Goal: Information Seeking & Learning: Compare options

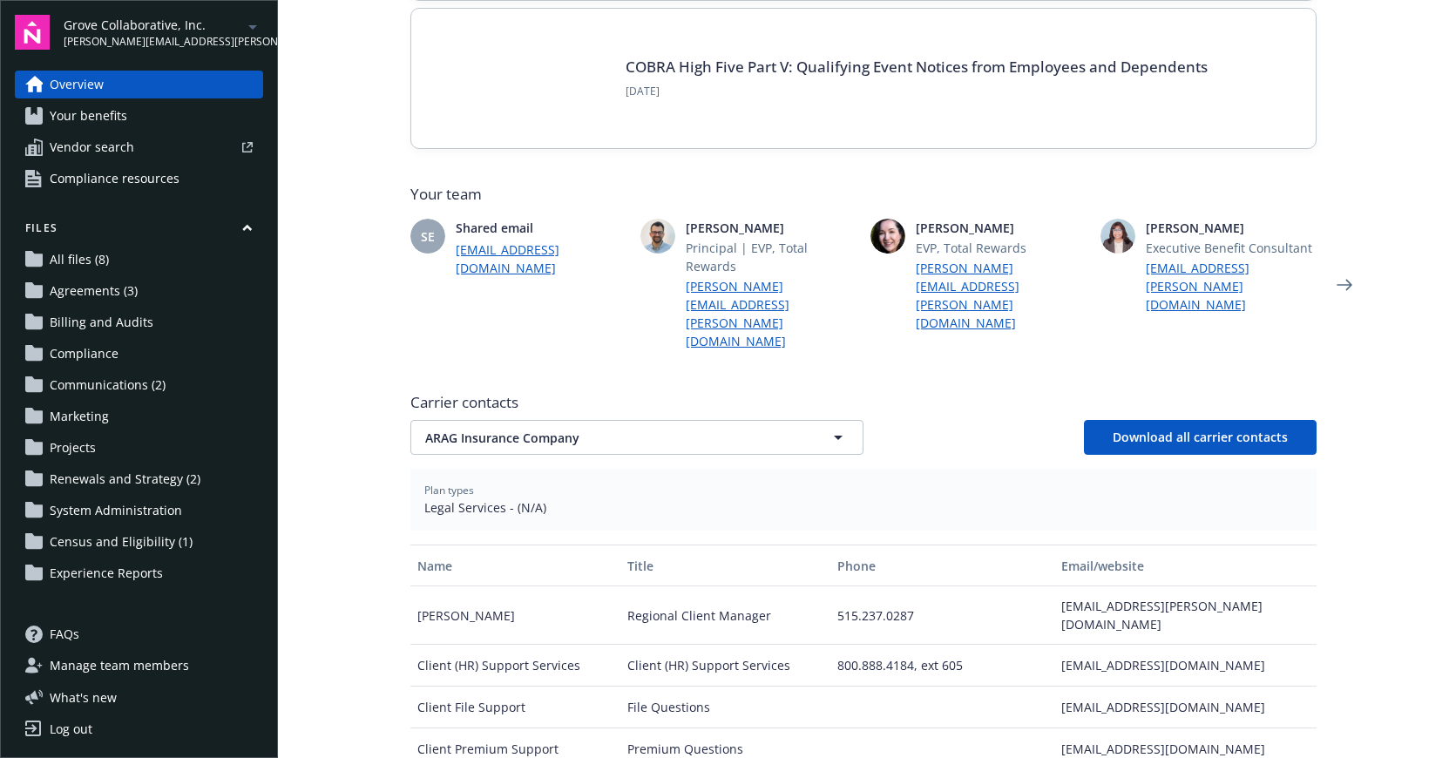
scroll to position [339, 0]
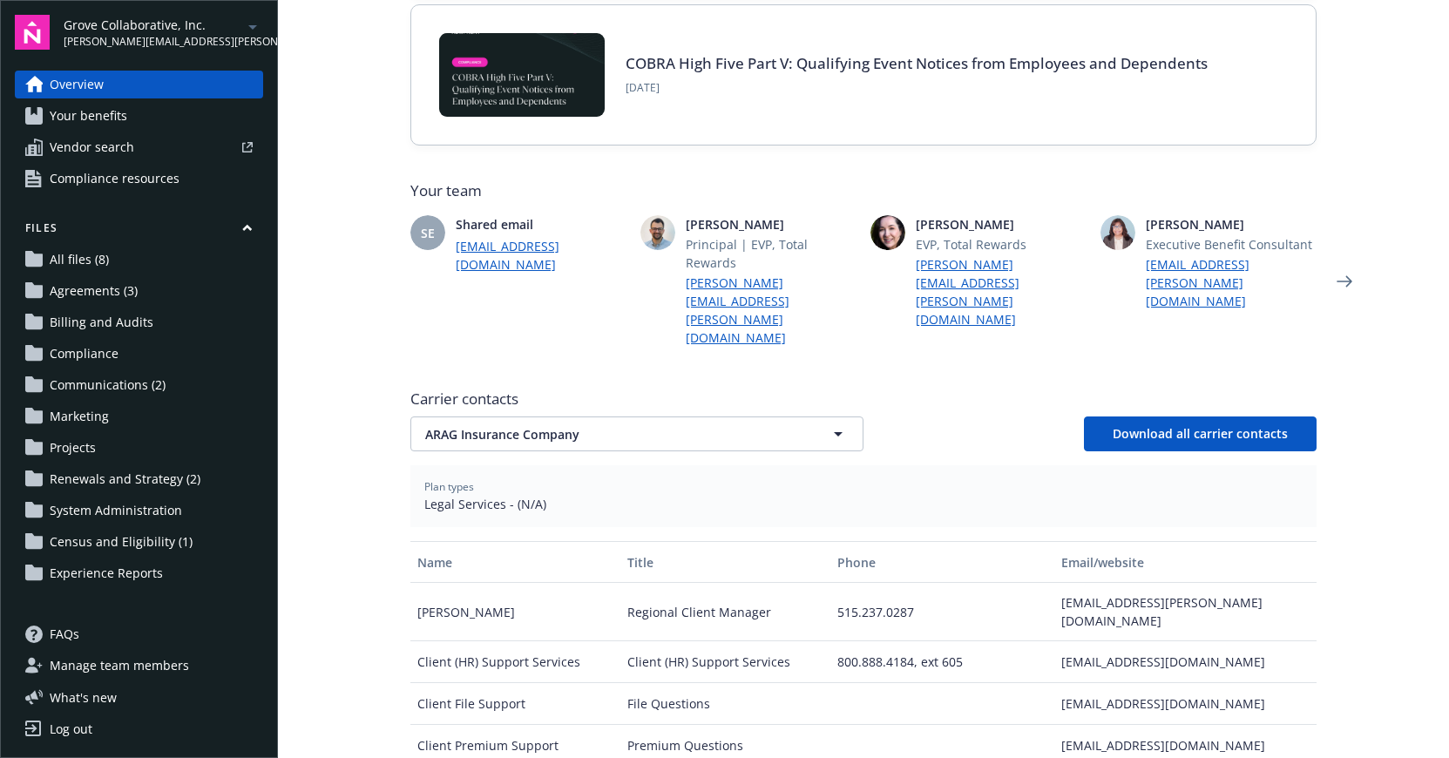
click at [491, 405] on div "Carrier contacts ARAG Insurance Company ARAG Insurance Company Download all car…" at bounding box center [863, 677] width 906 height 591
click at [494, 425] on span "ARAG Insurance Company" at bounding box center [606, 434] width 363 height 18
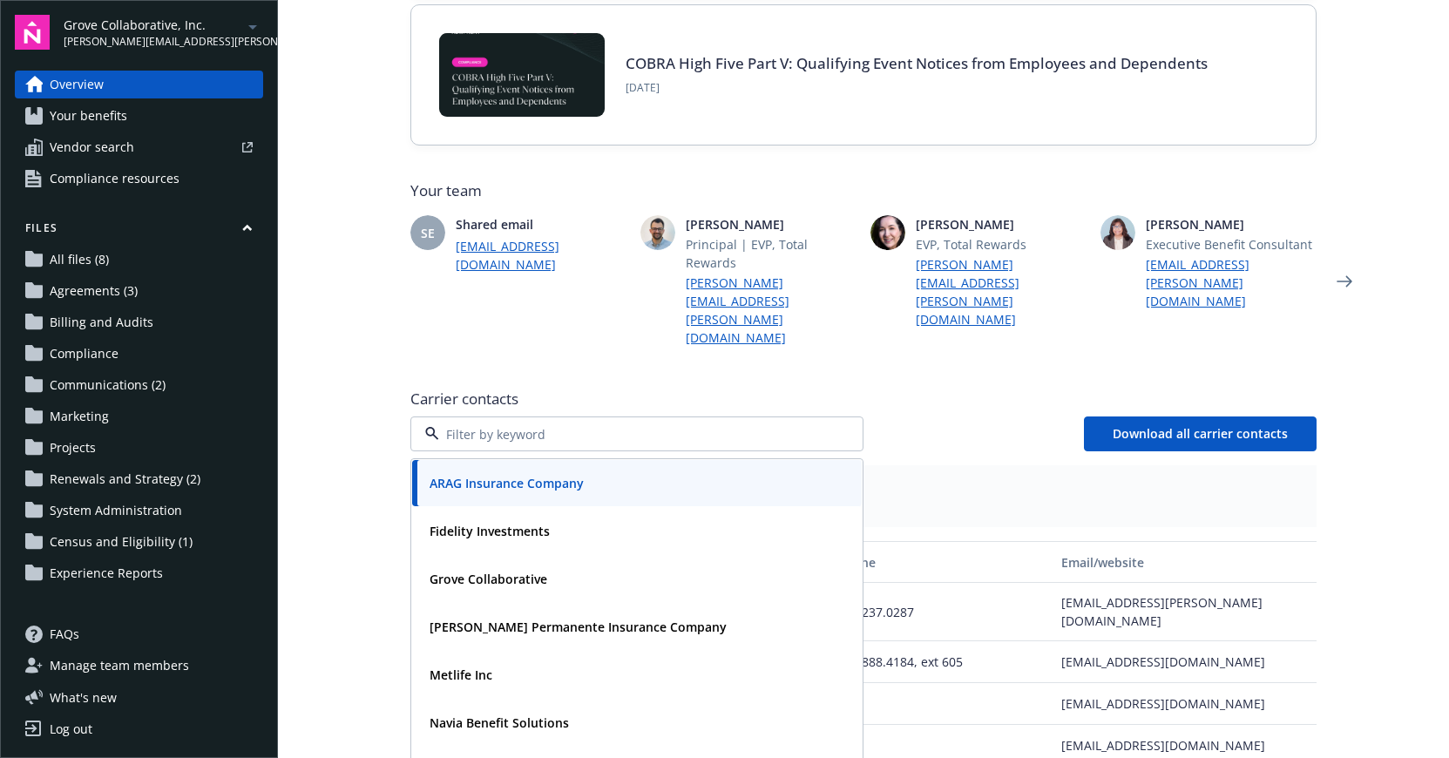
click at [491, 389] on span "Carrier contacts" at bounding box center [863, 399] width 906 height 21
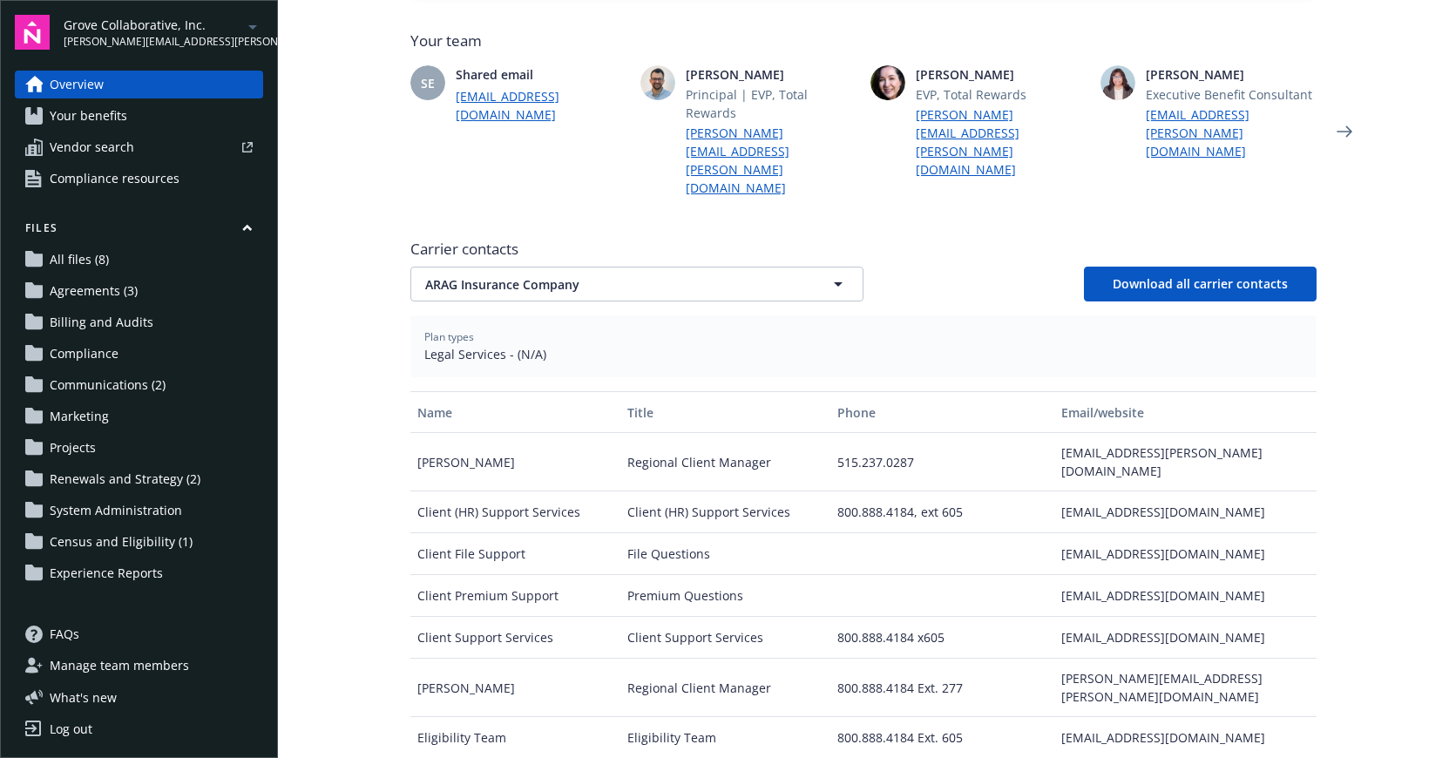
scroll to position [492, 0]
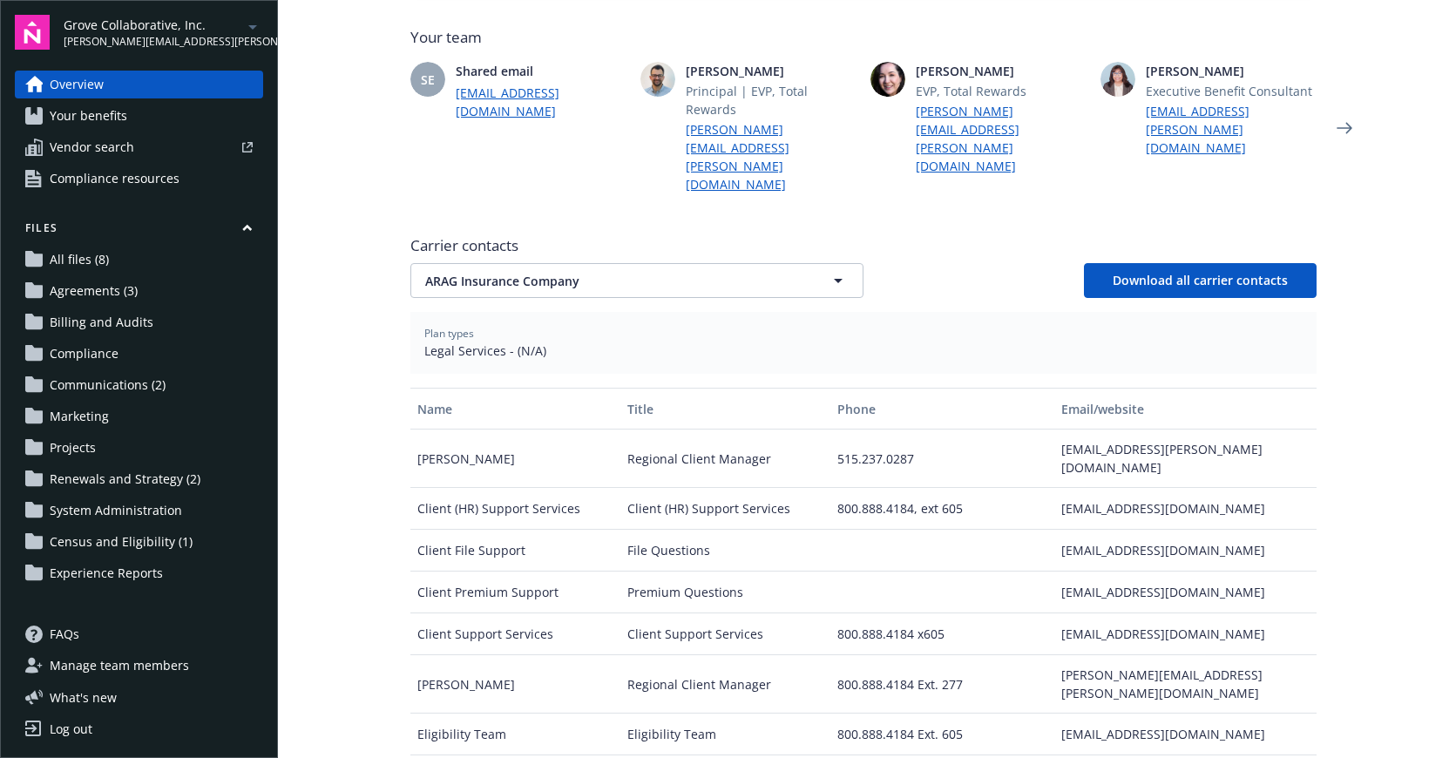
click at [163, 105] on link "Your benefits" at bounding box center [139, 116] width 248 height 28
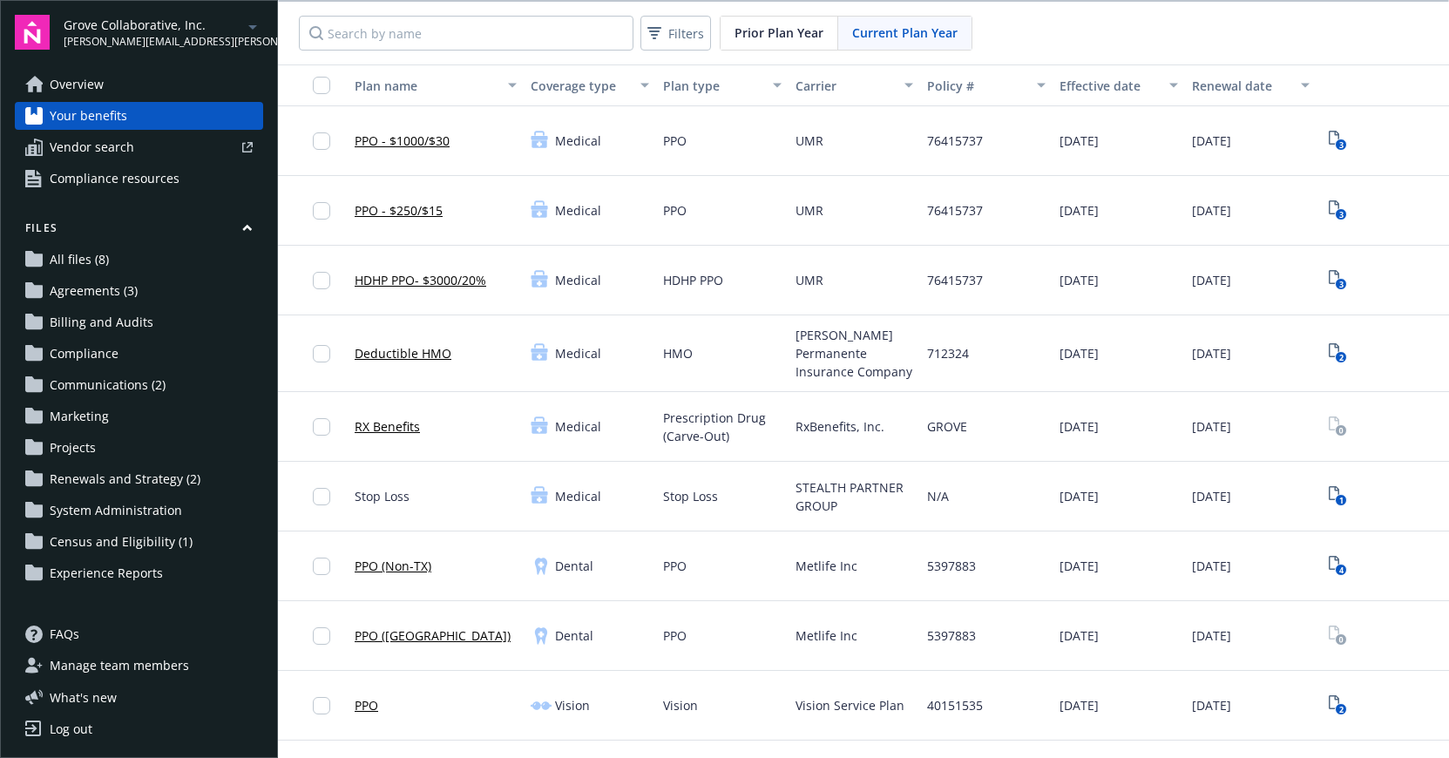
click at [169, 74] on link "Overview" at bounding box center [139, 85] width 248 height 28
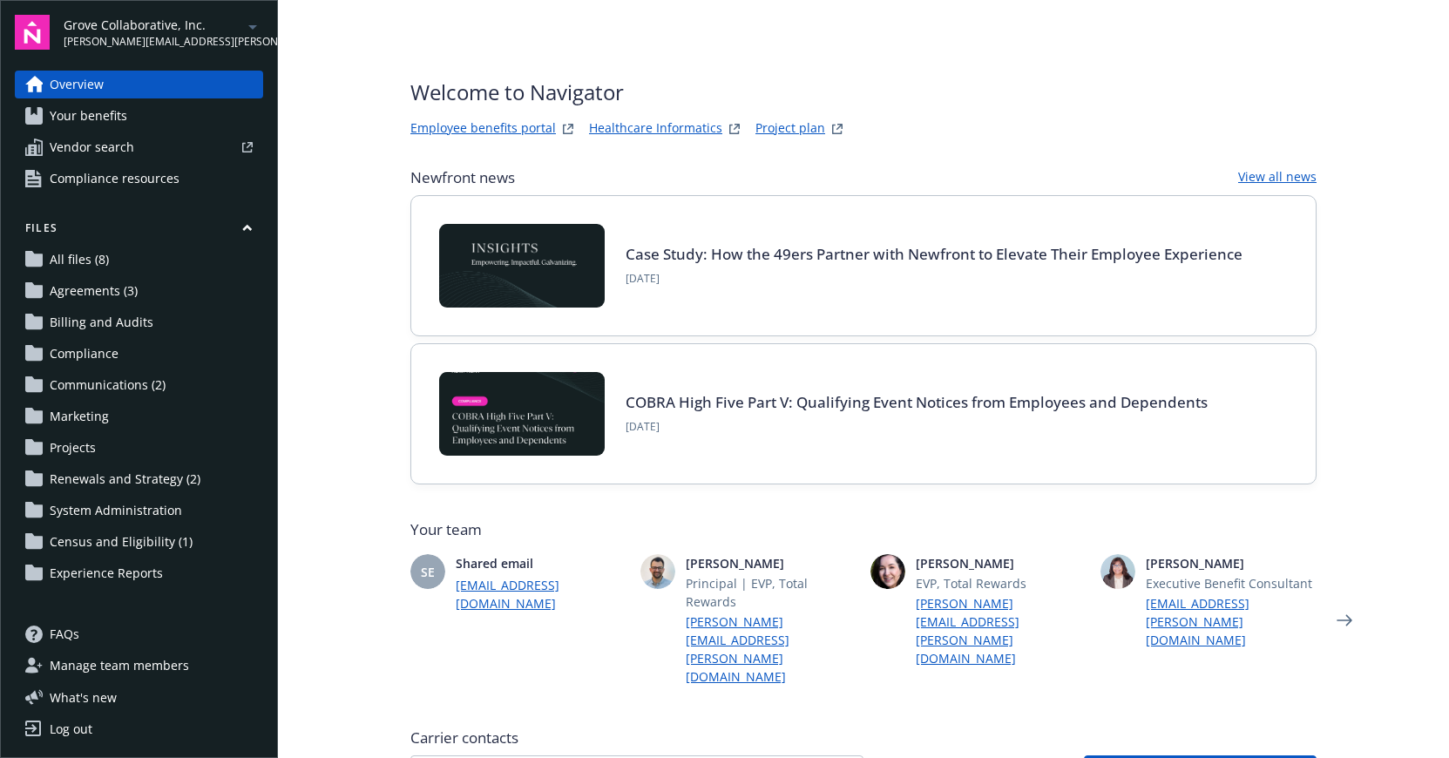
click at [485, 119] on link "Employee benefits portal" at bounding box center [483, 129] width 146 height 21
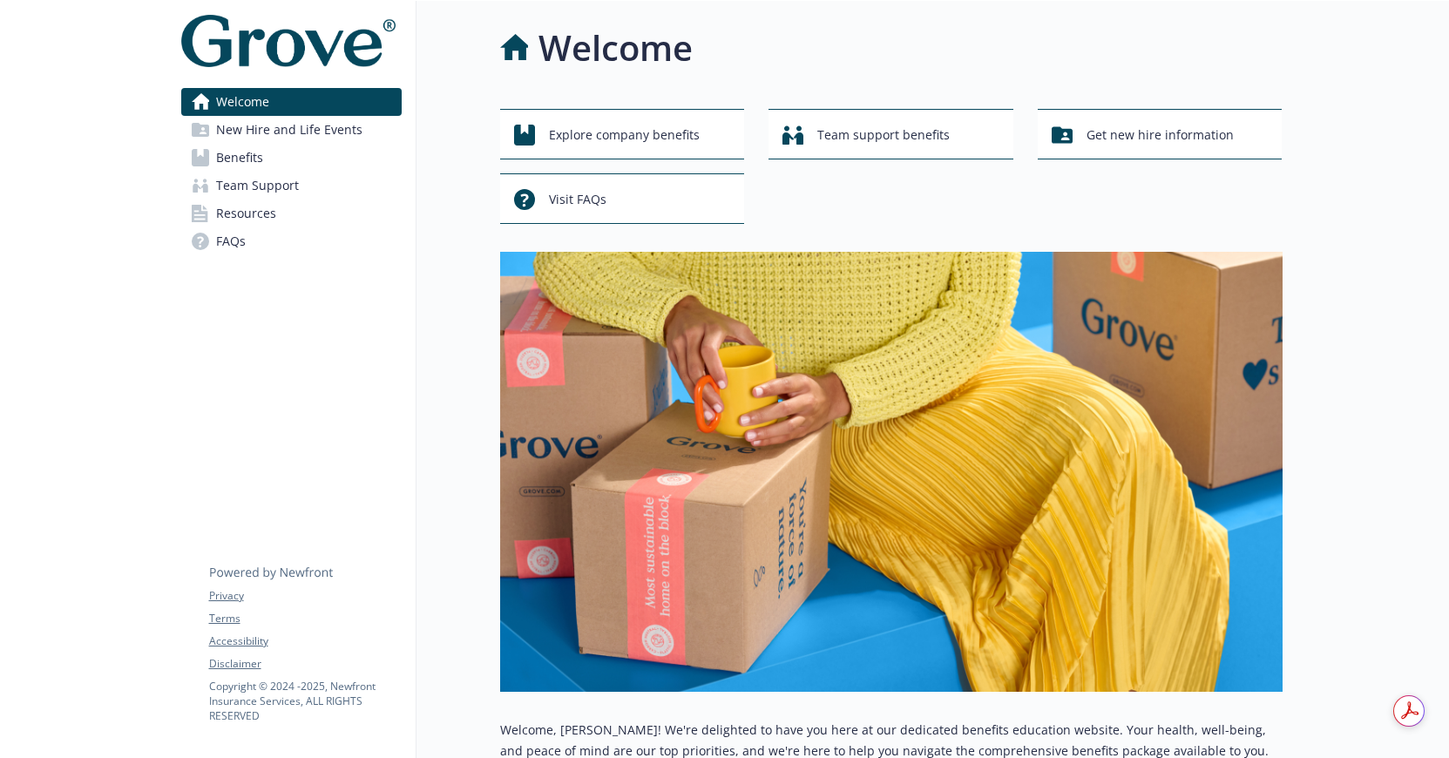
click at [296, 218] on link "Resources" at bounding box center [291, 214] width 220 height 28
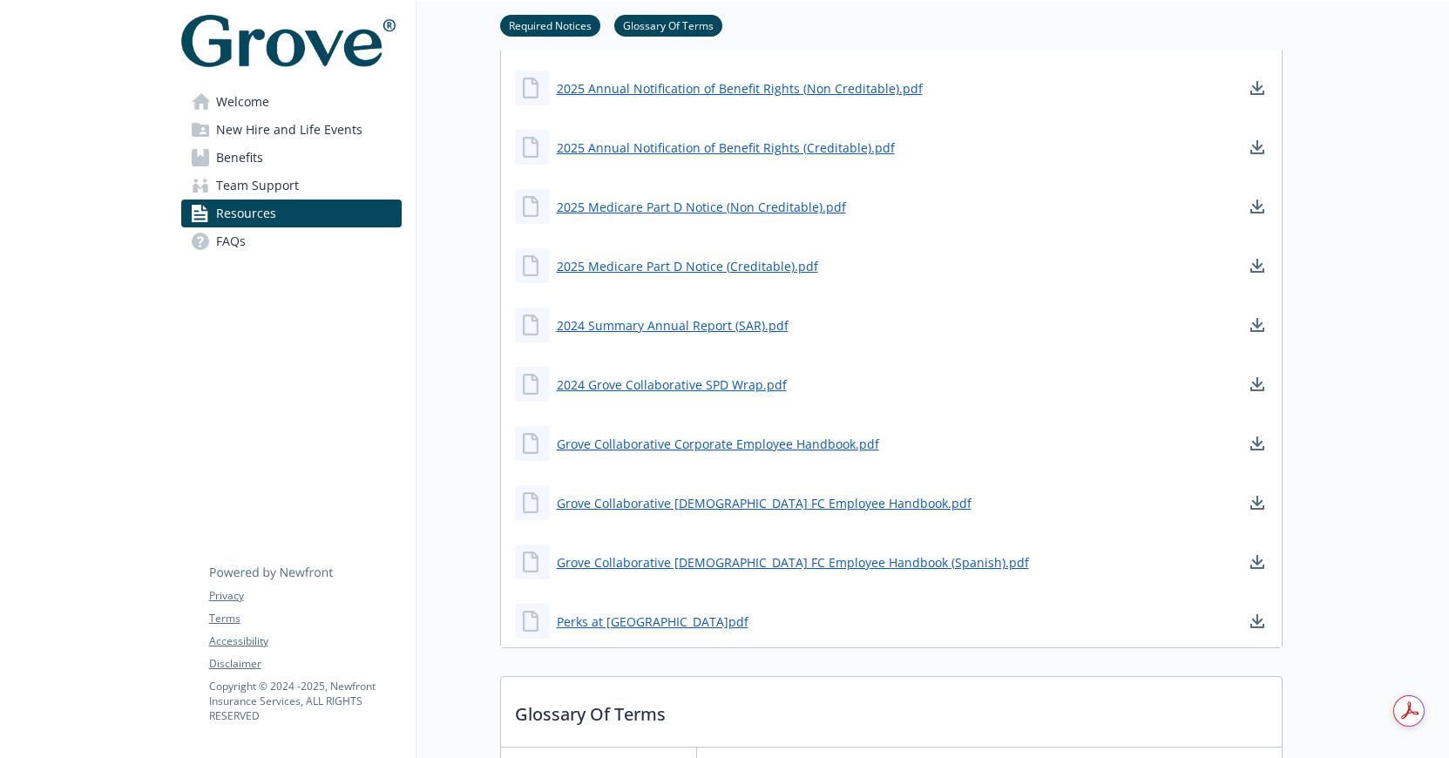
scroll to position [1251, 0]
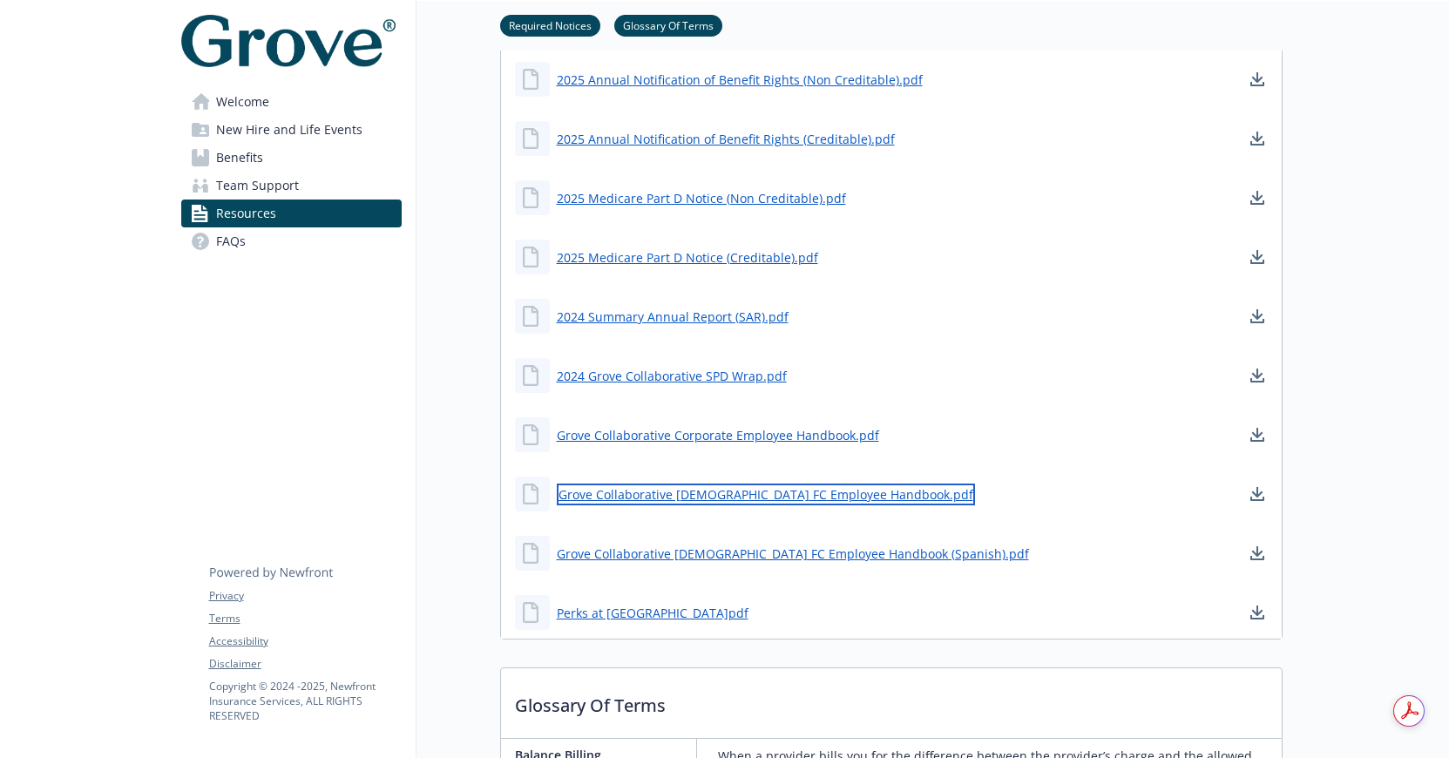
click at [796, 497] on link "Grove Collaborative Hourly FC Employee Handbook.pdf" at bounding box center [766, 495] width 418 height 22
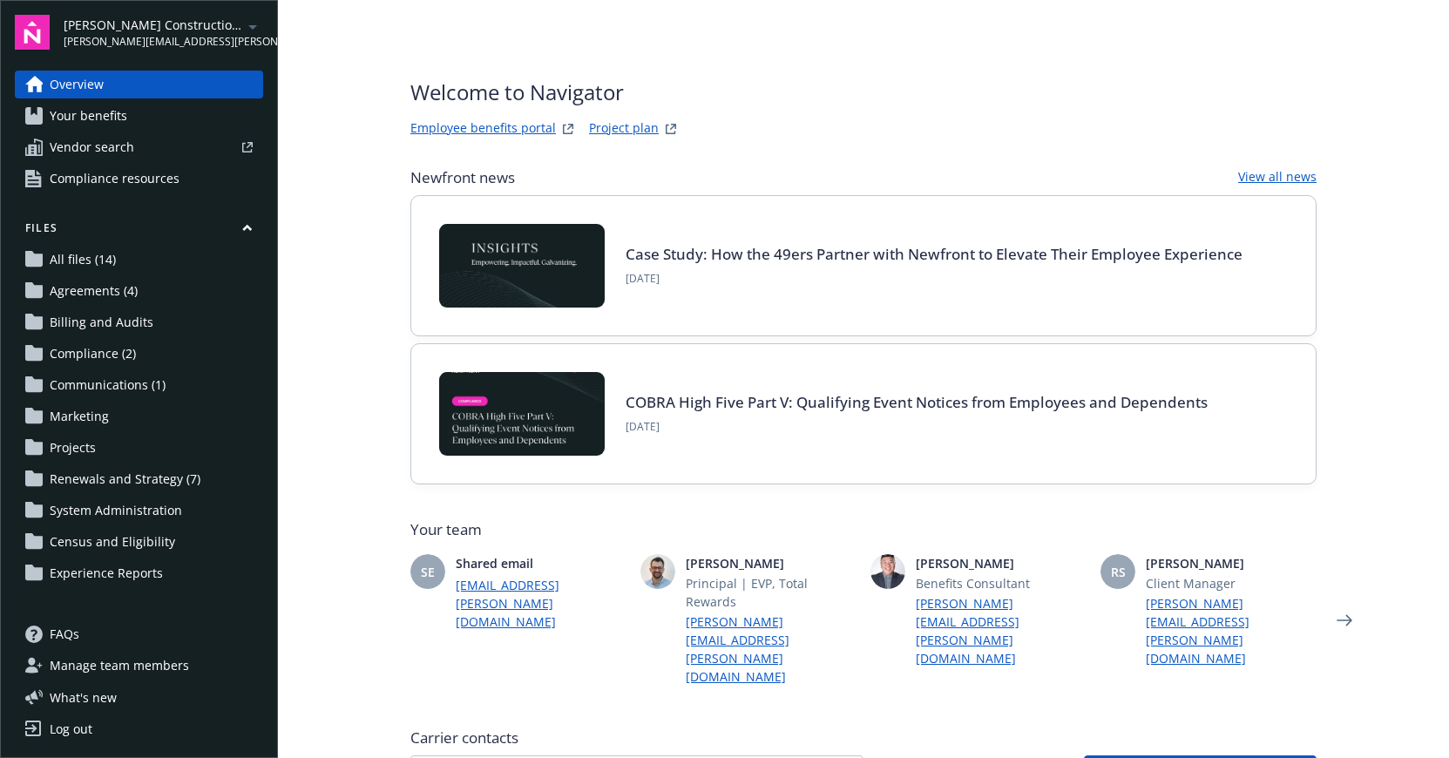
click at [107, 118] on span "Your benefits" at bounding box center [89, 116] width 78 height 28
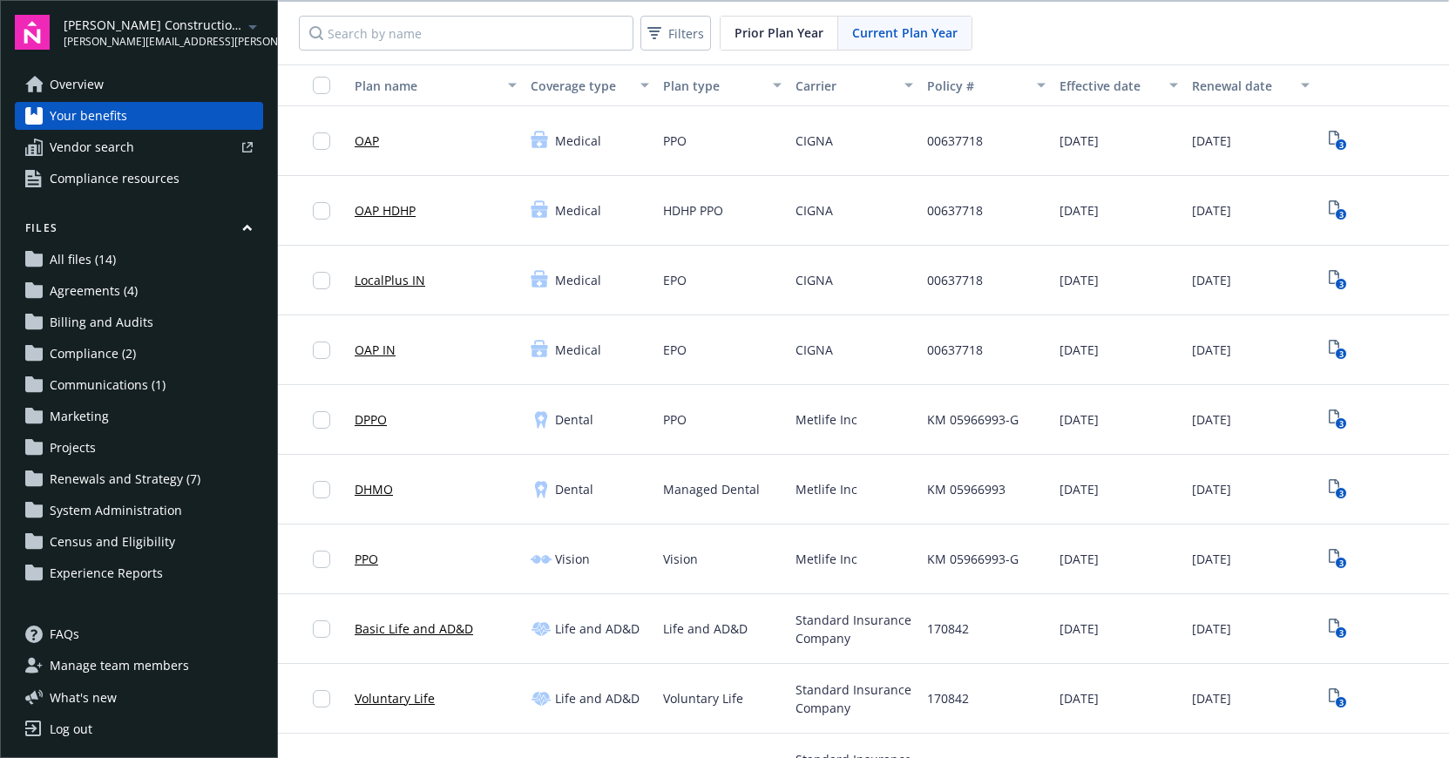
click at [122, 90] on link "Overview" at bounding box center [139, 85] width 248 height 28
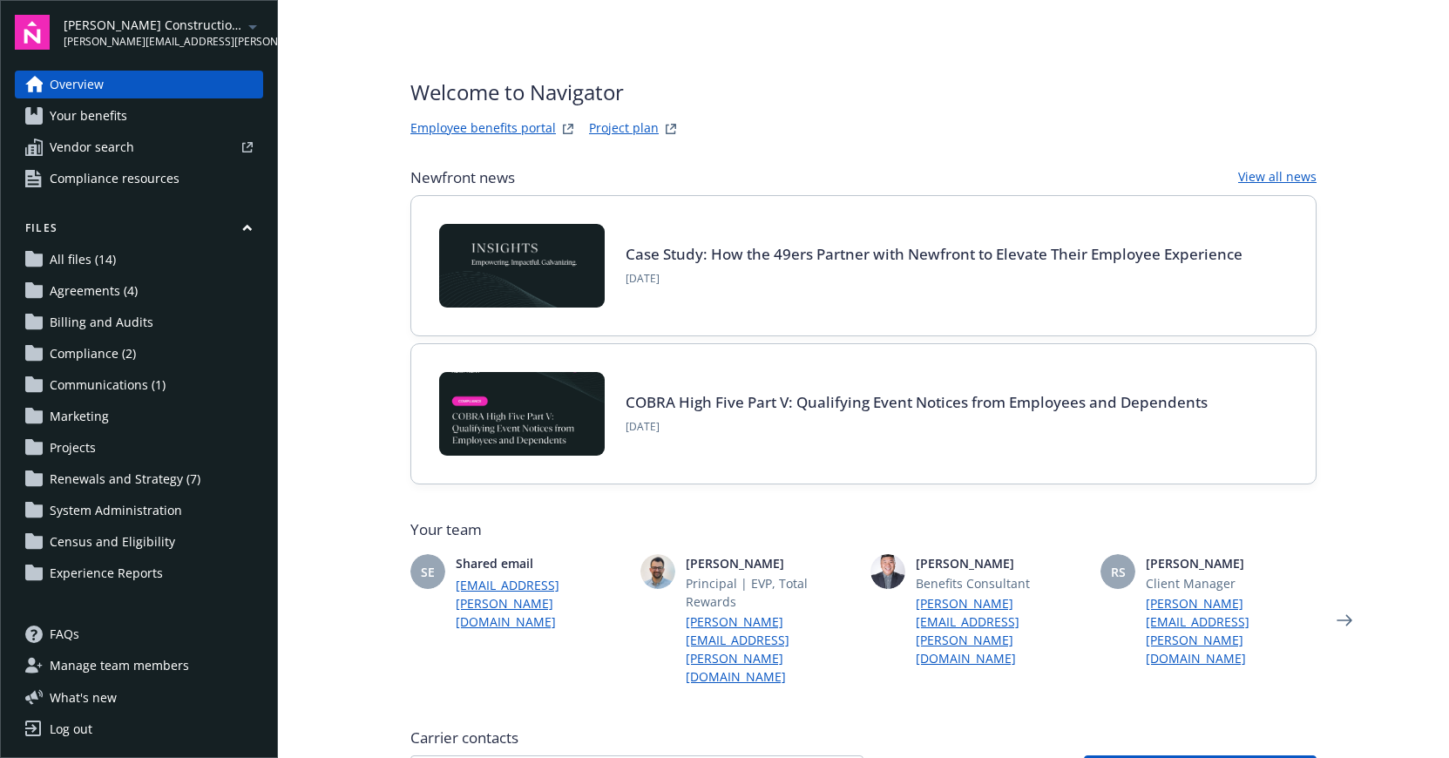
click at [521, 126] on link "Employee benefits portal" at bounding box center [483, 129] width 146 height 21
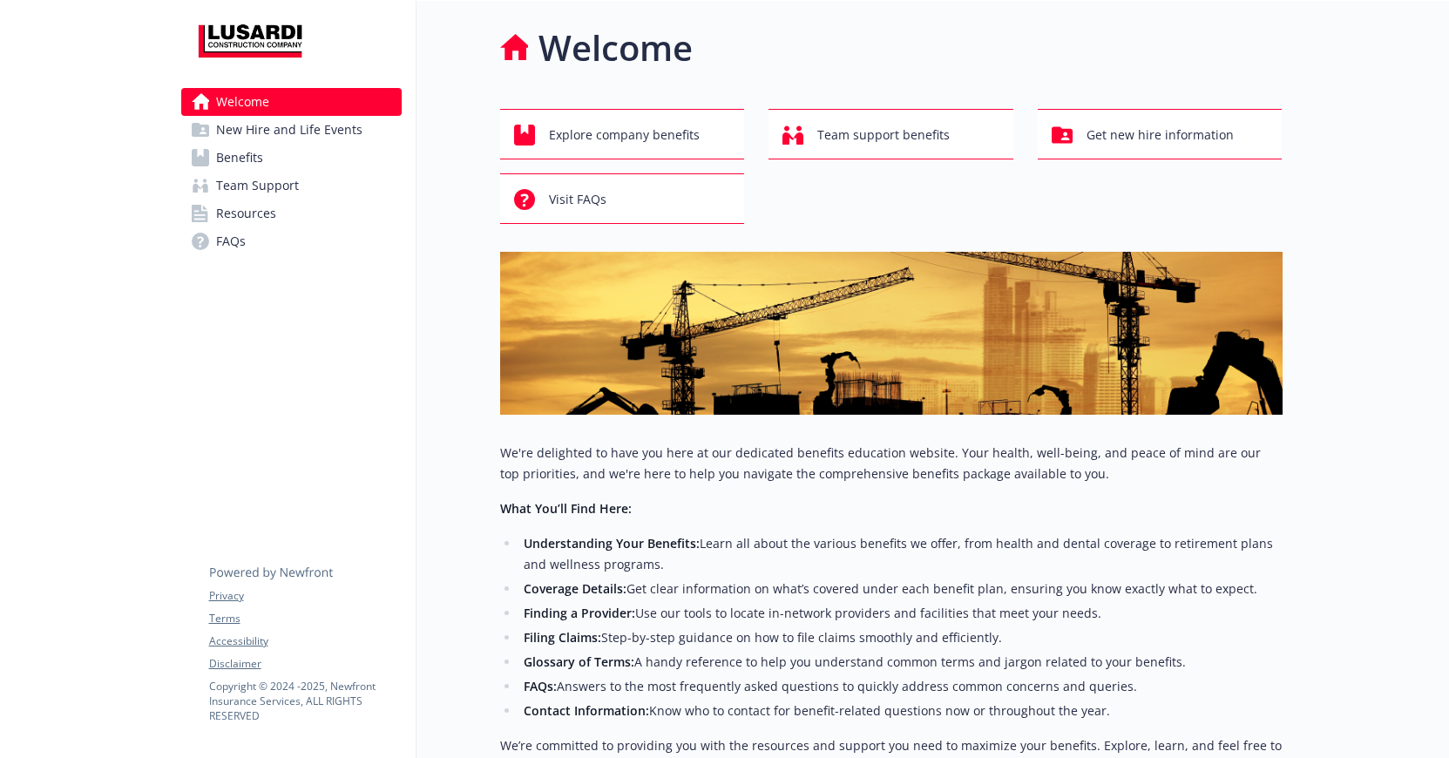
click at [241, 153] on span "Benefits" at bounding box center [239, 158] width 47 height 28
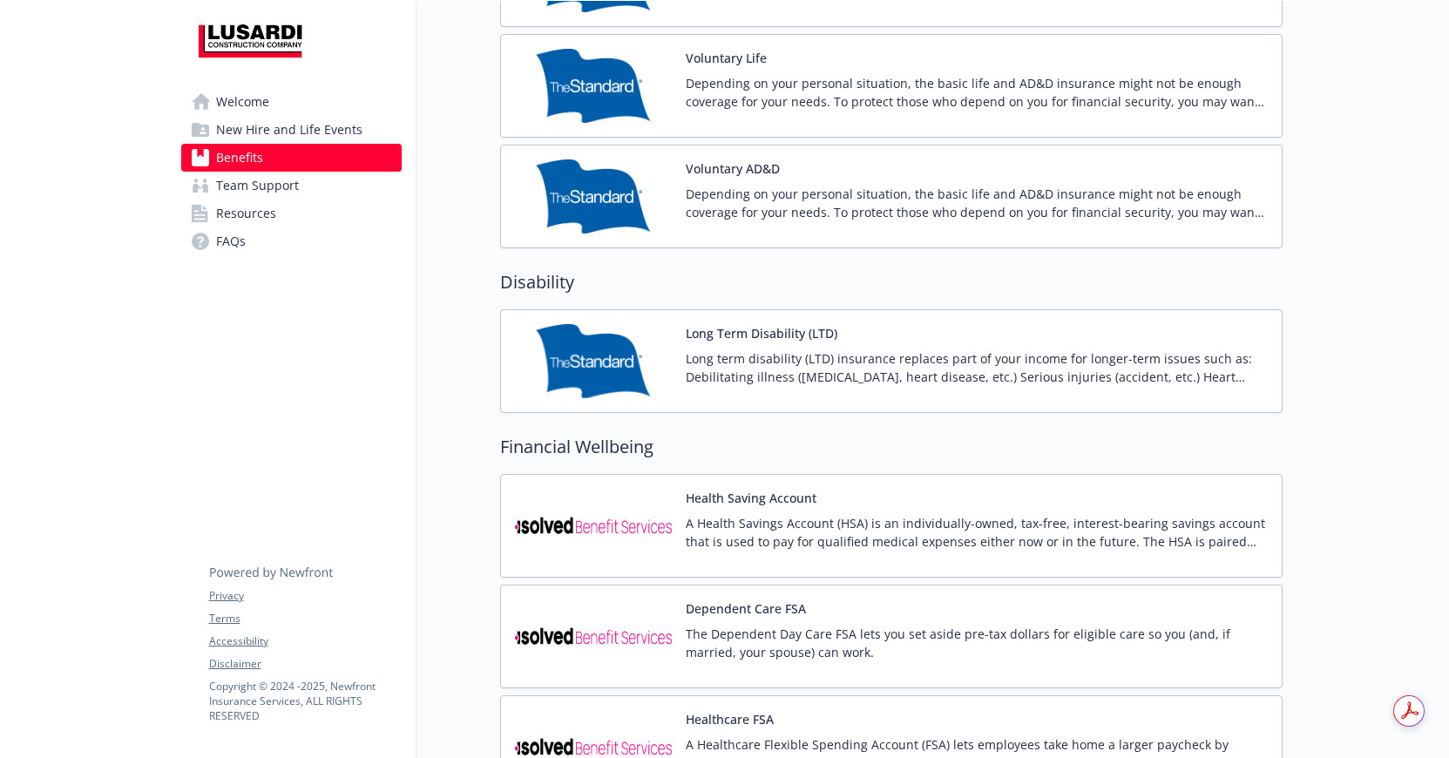
click at [641, 358] on img at bounding box center [593, 361] width 157 height 74
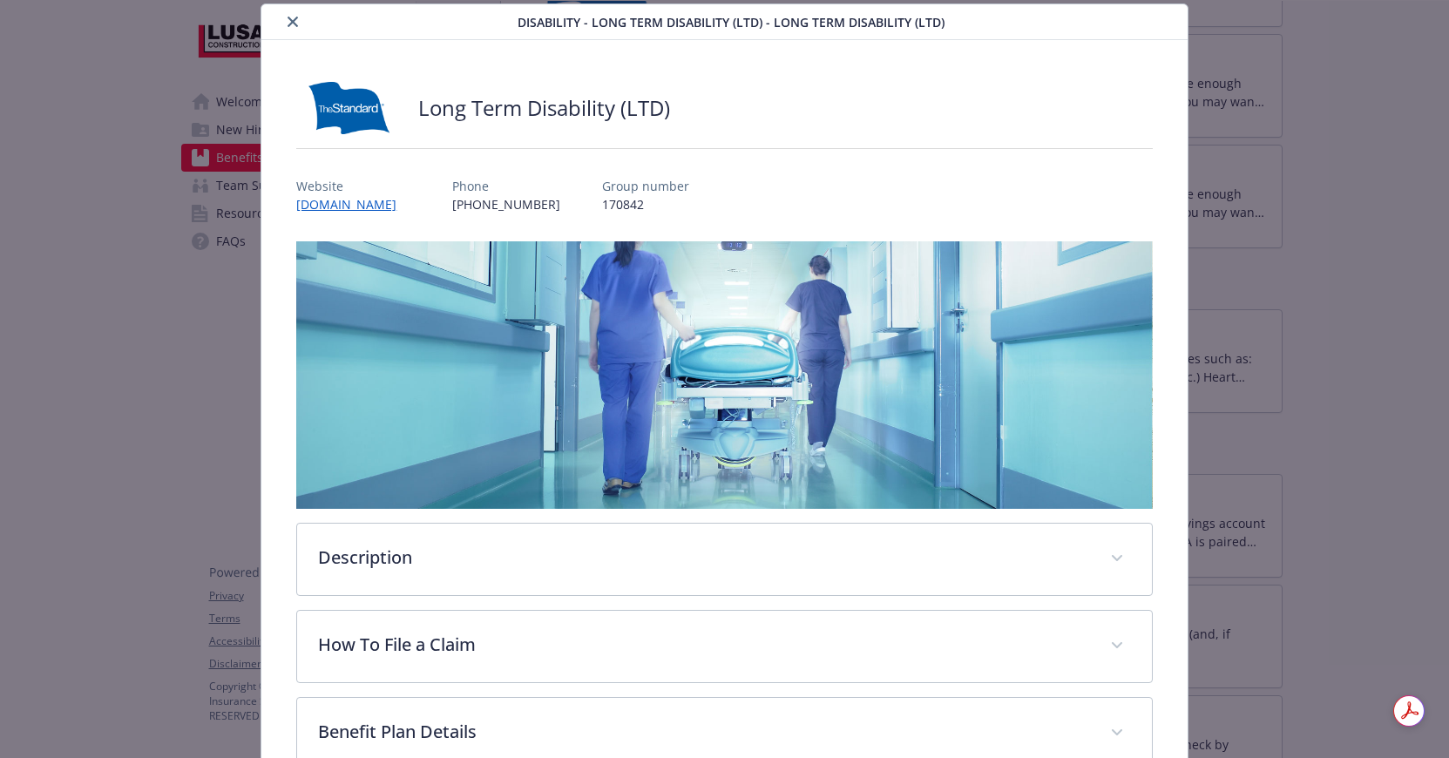
scroll to position [335, 0]
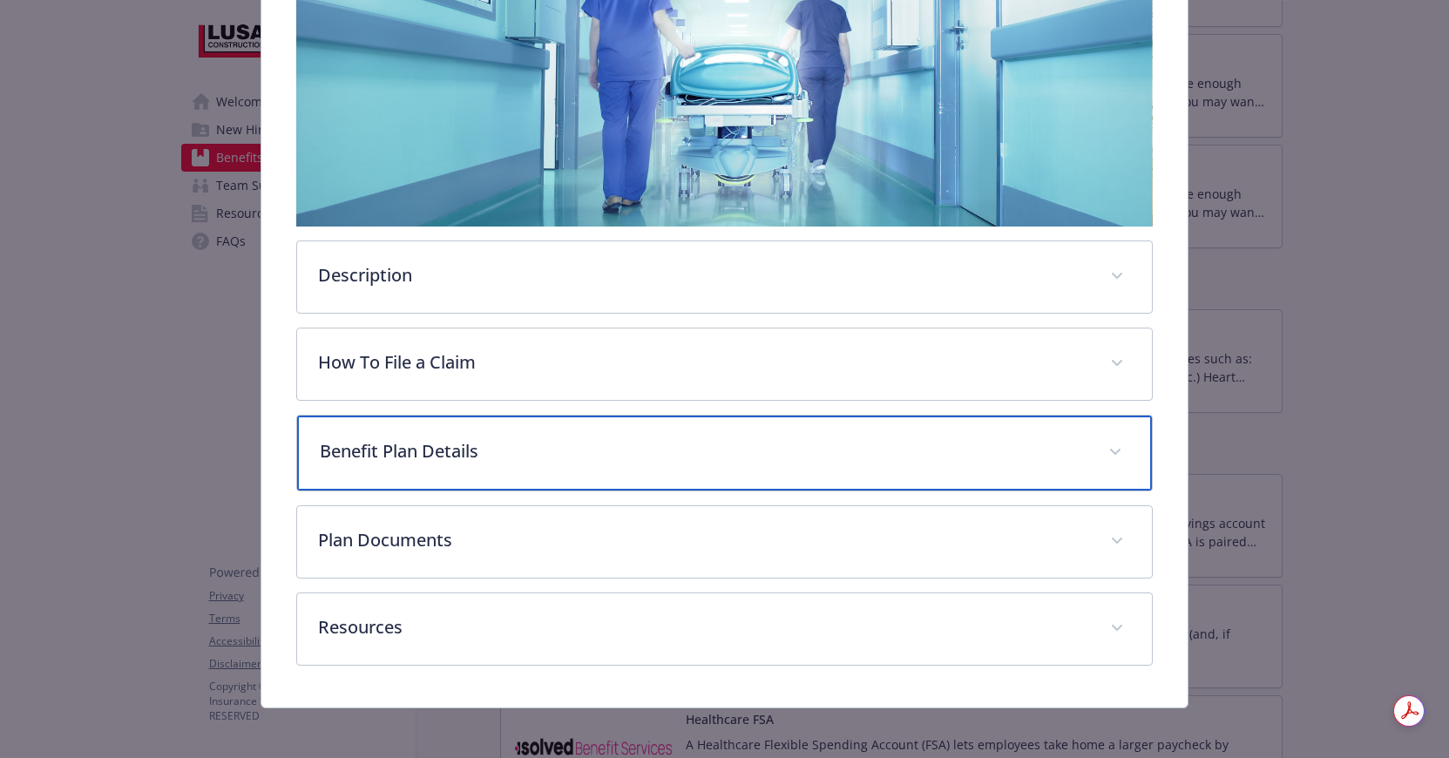
click at [512, 441] on p "Benefit Plan Details" at bounding box center [703, 451] width 767 height 26
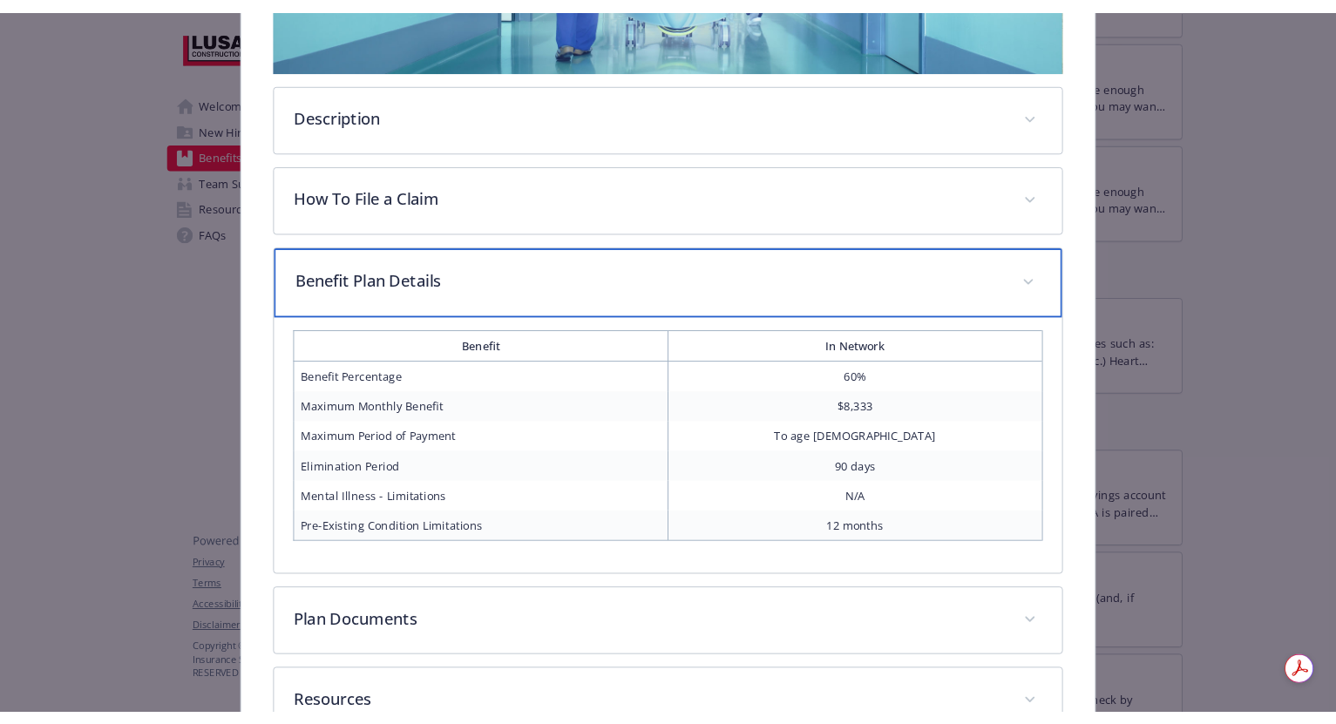
scroll to position [498, 0]
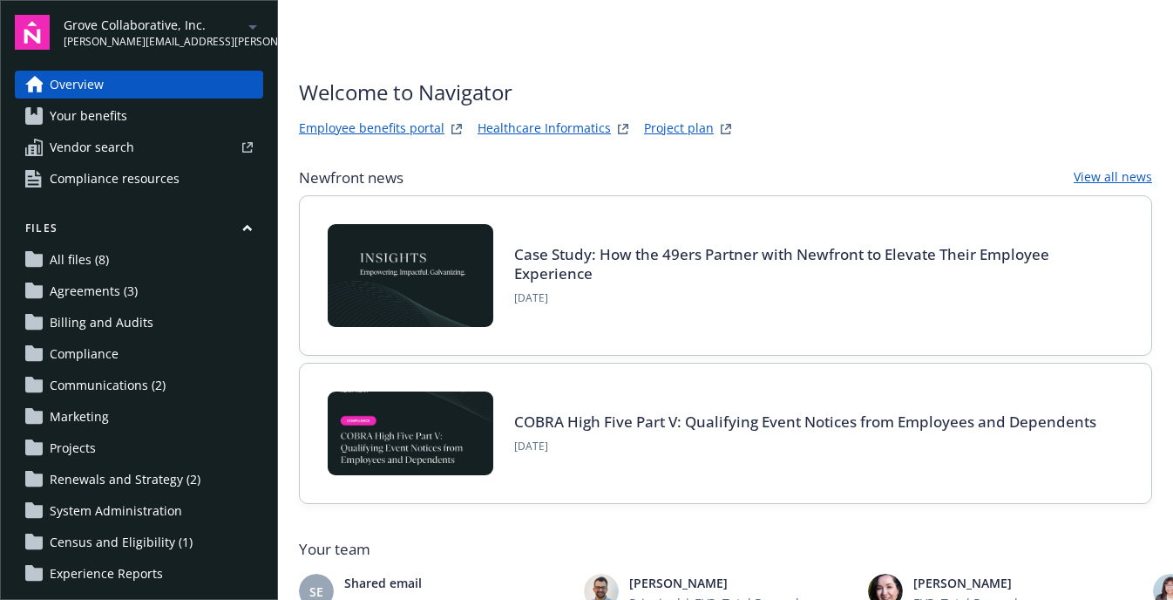
click at [409, 124] on link "Employee benefits portal" at bounding box center [372, 129] width 146 height 21
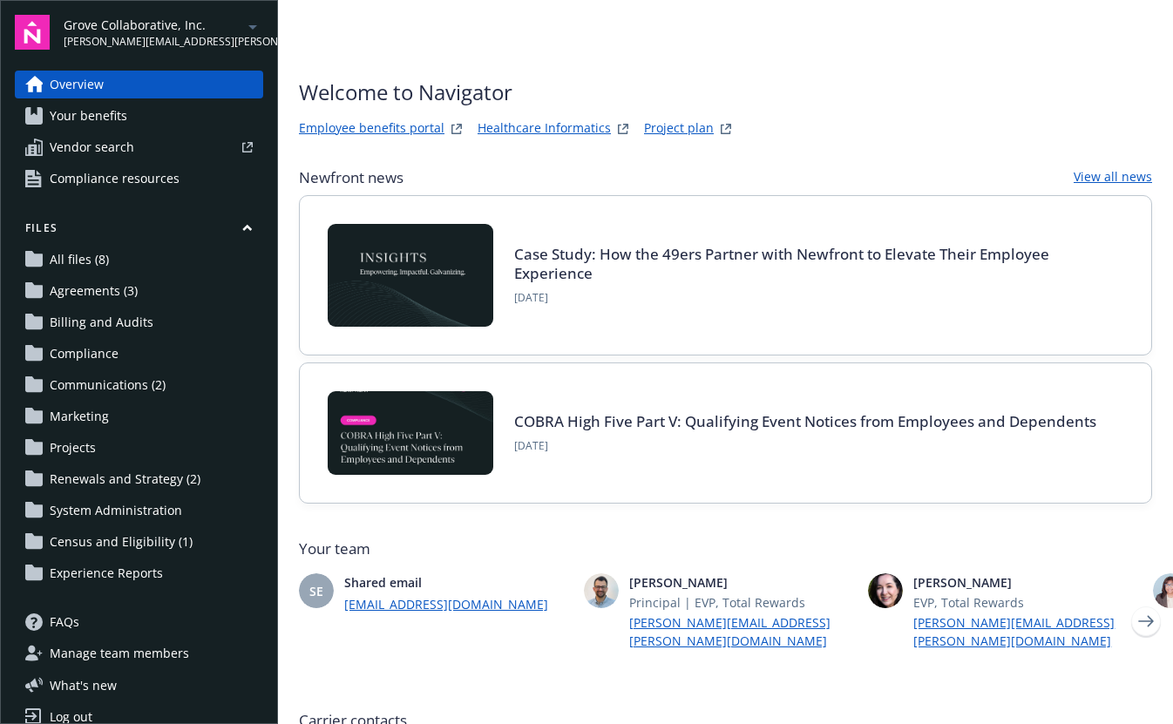
click at [132, 116] on link "Your benefits" at bounding box center [139, 116] width 248 height 28
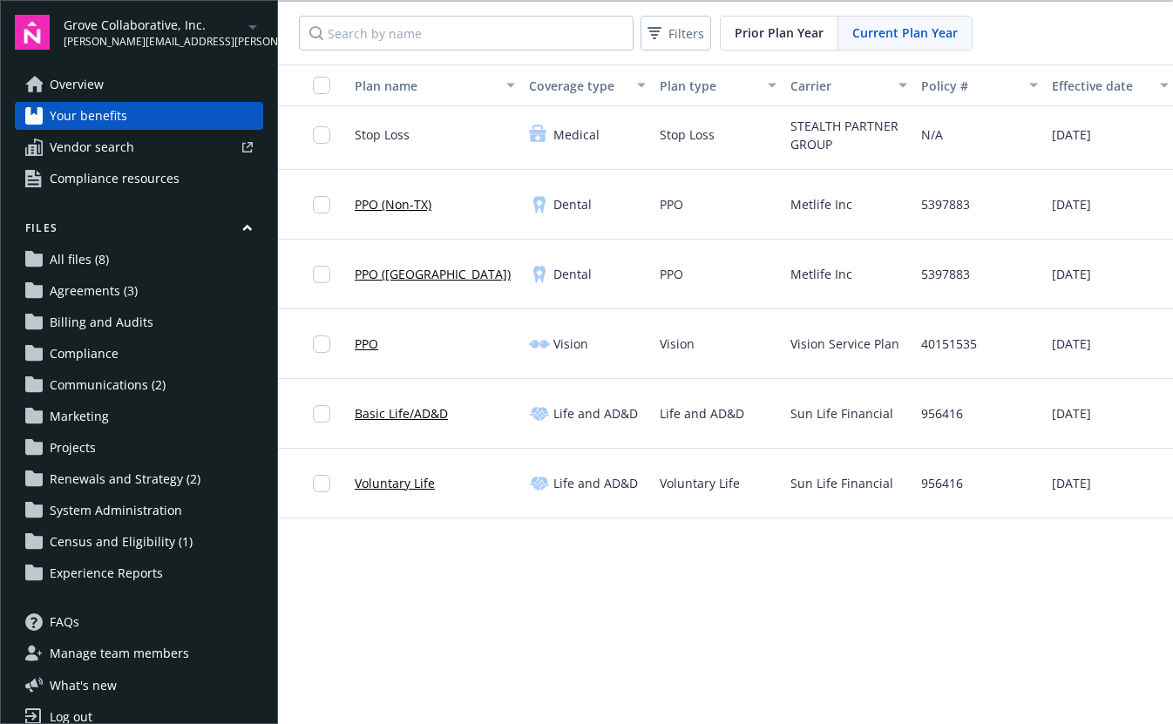
scroll to position [363, 0]
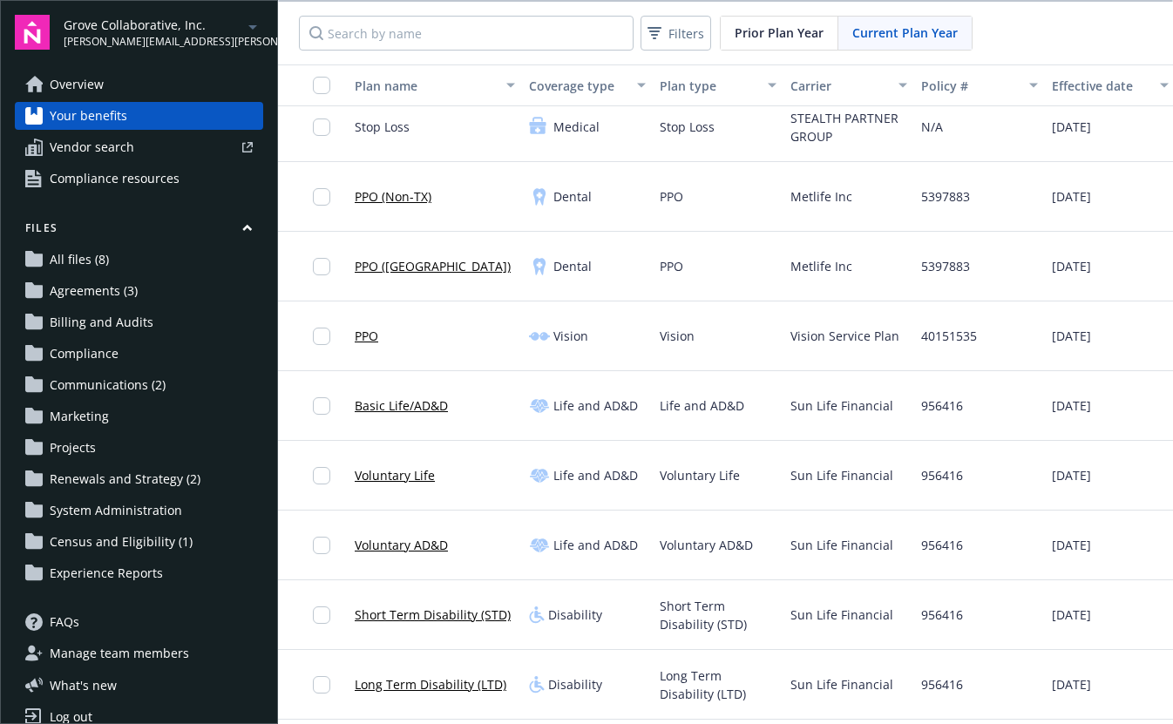
click at [211, 45] on div "Grove Collaborative, Inc. rachel.scott@newfront.com" at bounding box center [164, 33] width 200 height 34
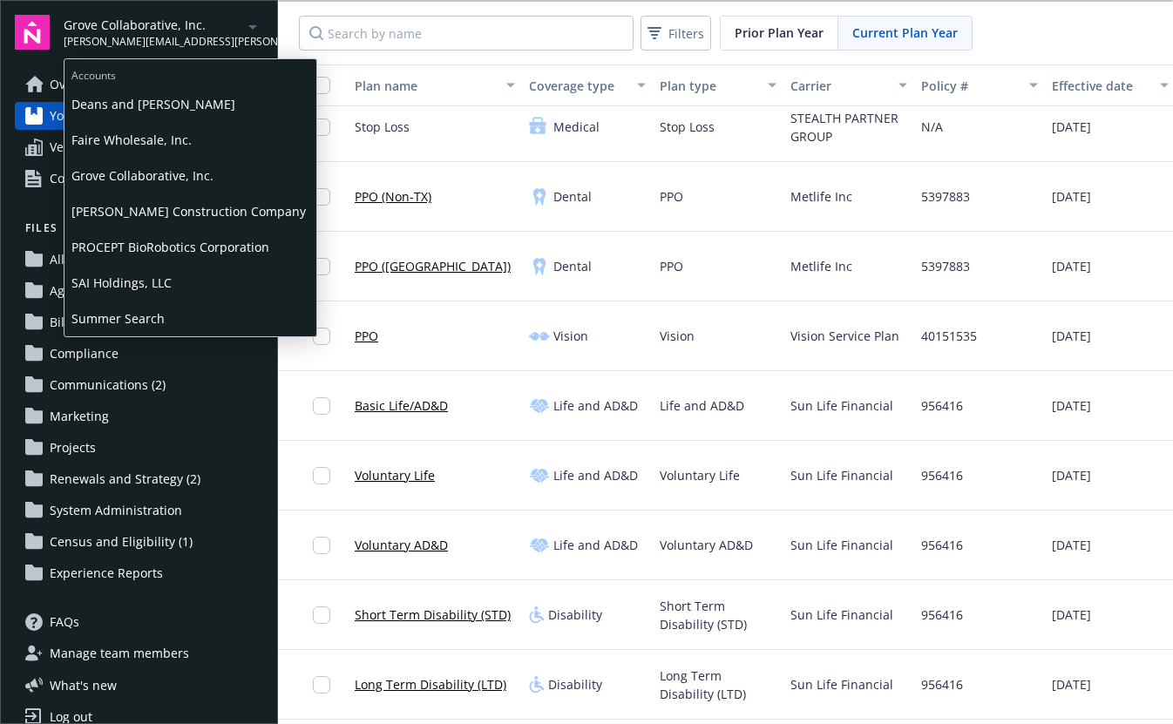
click at [211, 45] on div "Grove Collaborative, Inc. rachel.scott@newfront.com" at bounding box center [164, 33] width 200 height 34
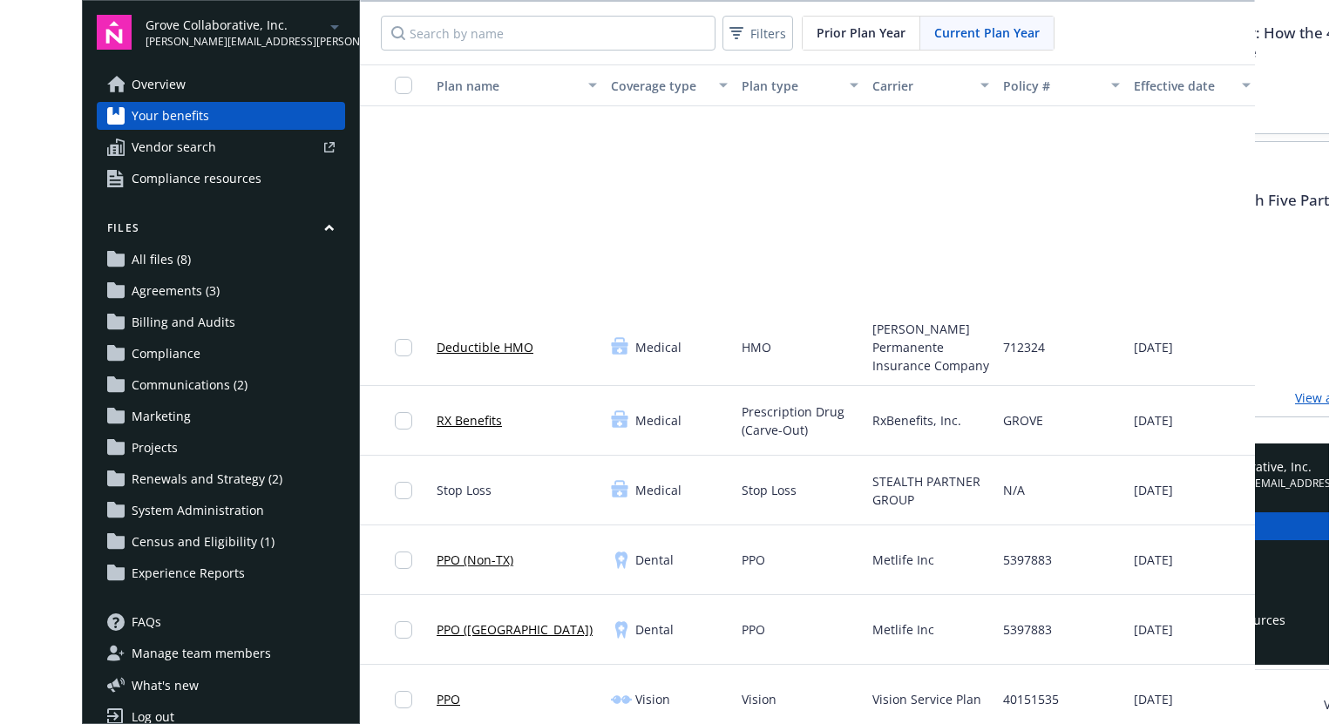
scroll to position [0, 0]
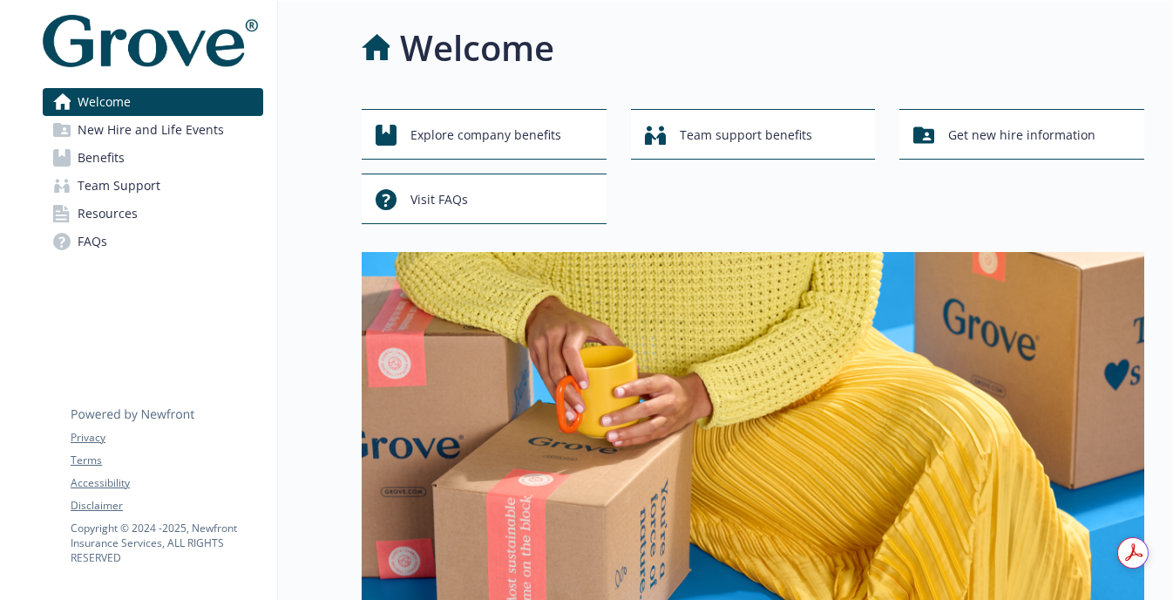
click at [141, 155] on link "Benefits" at bounding box center [153, 158] width 220 height 28
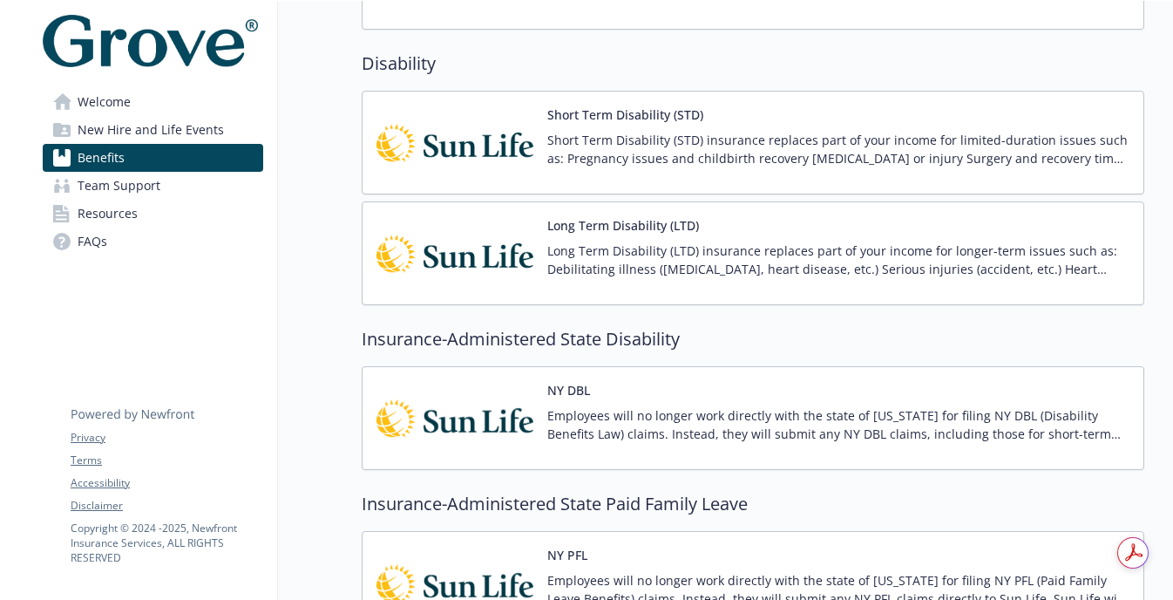
scroll to position [1334, 0]
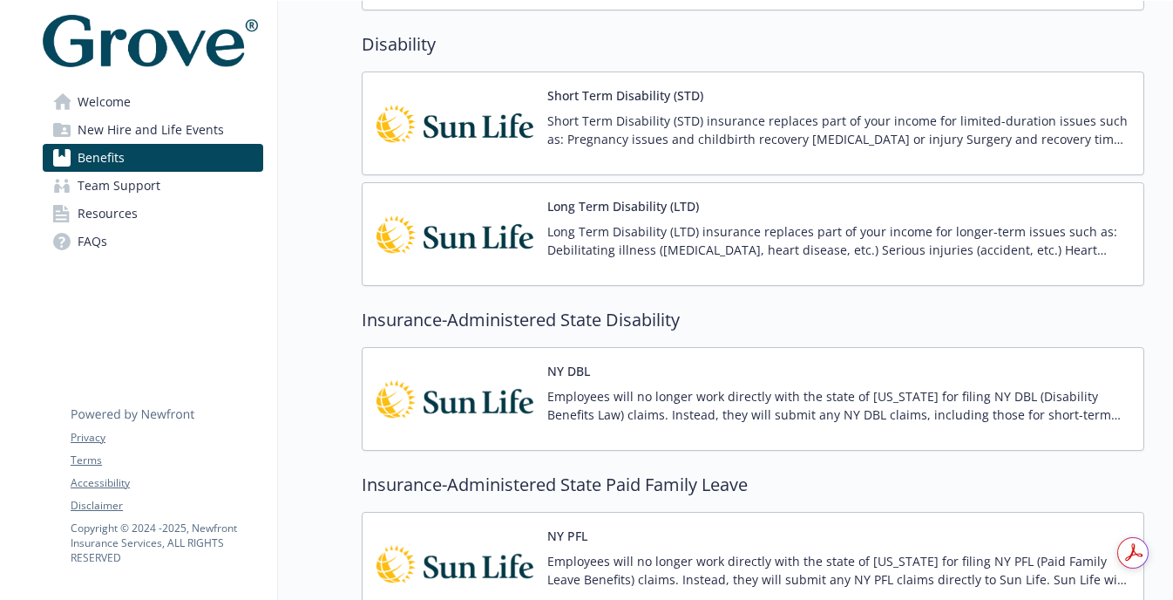
click at [649, 105] on div "Short Term Disability (STD) Short Term Disability (STD) insurance replaces part…" at bounding box center [838, 123] width 582 height 74
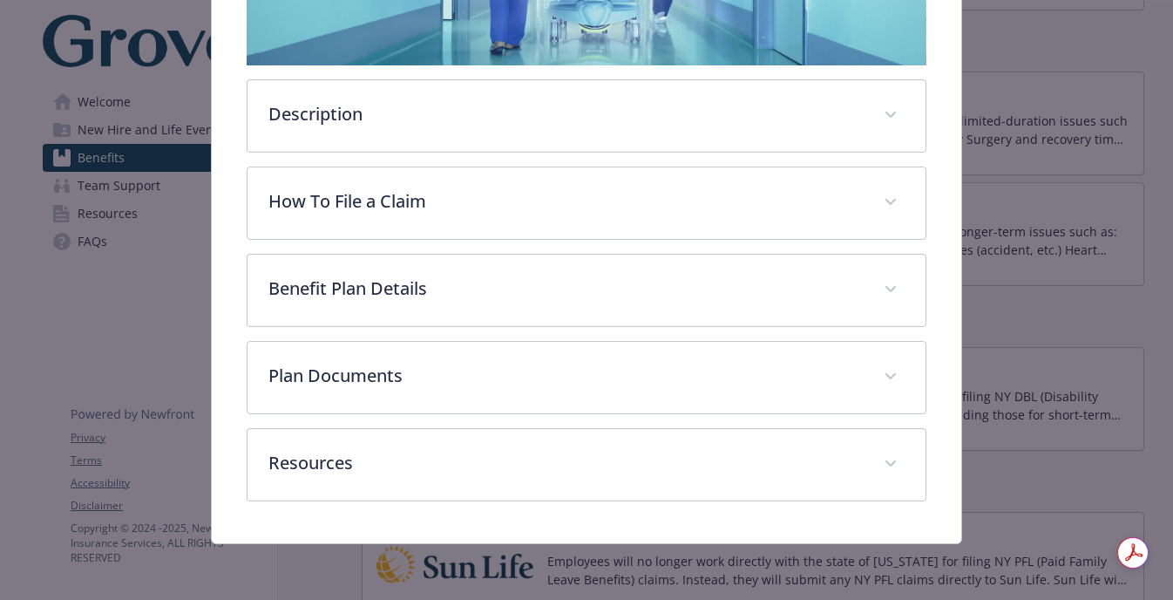
scroll to position [454, 0]
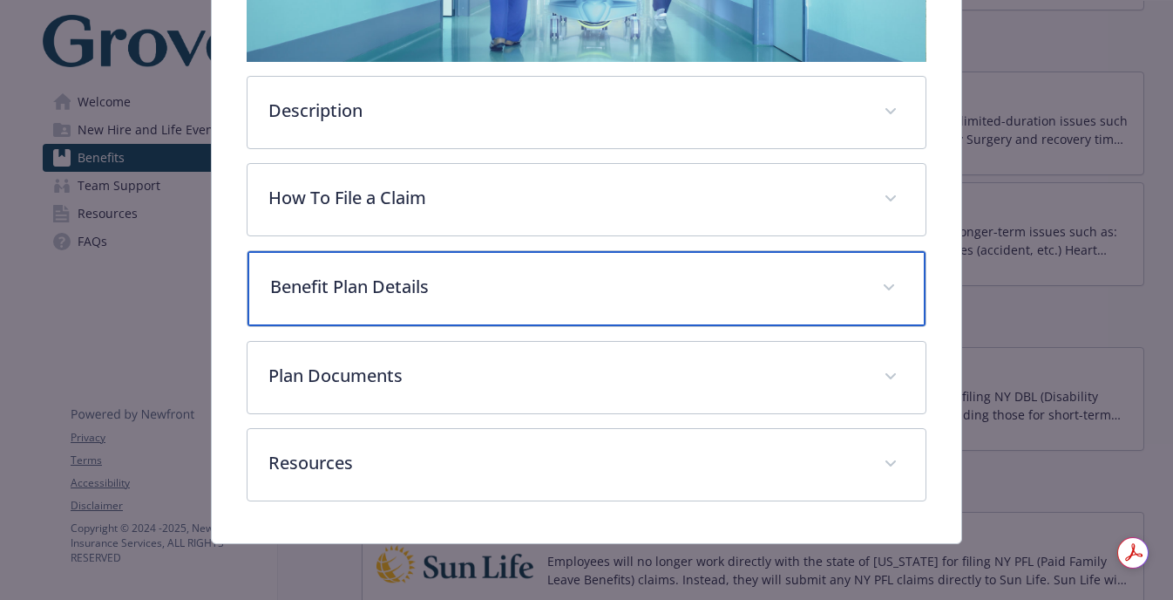
click at [511, 311] on div "Benefit Plan Details" at bounding box center [585, 288] width 677 height 75
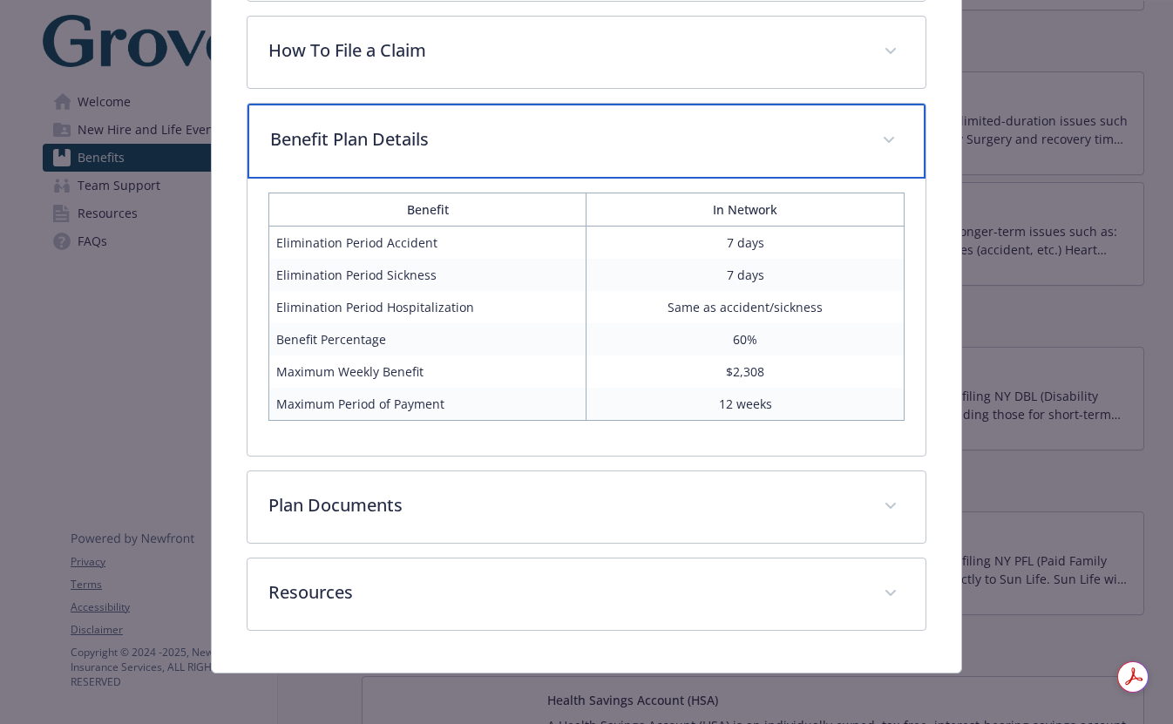
scroll to position [0, 0]
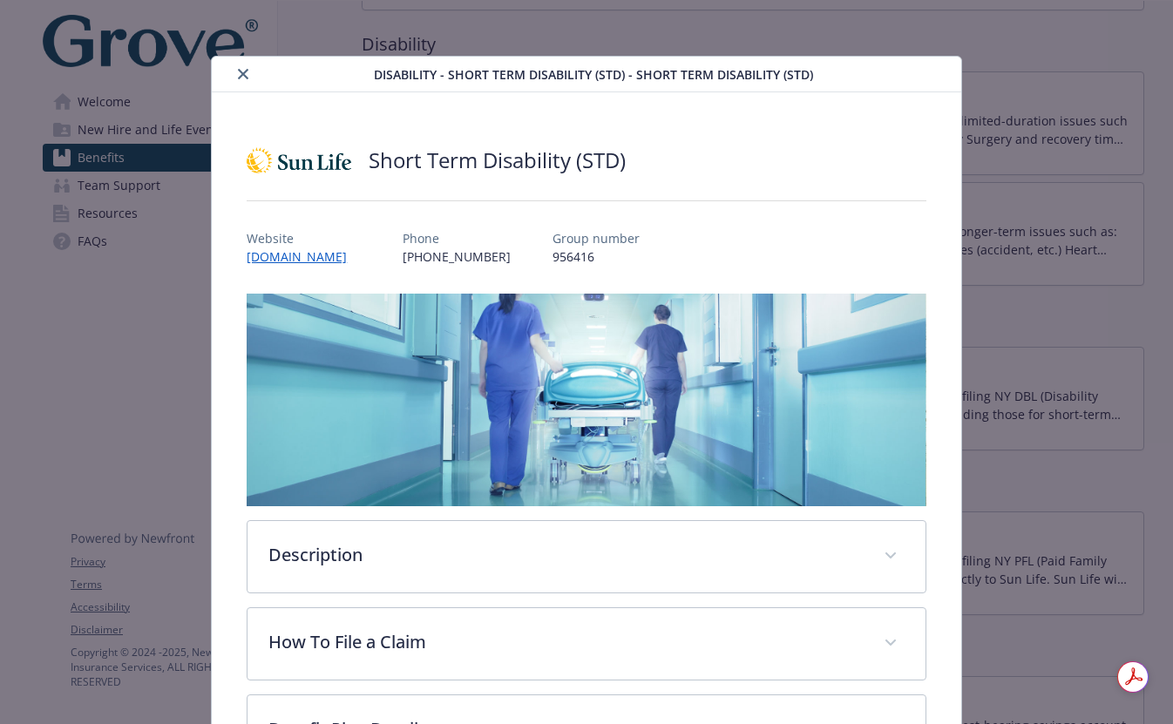
click at [247, 82] on button "close" at bounding box center [243, 74] width 21 height 21
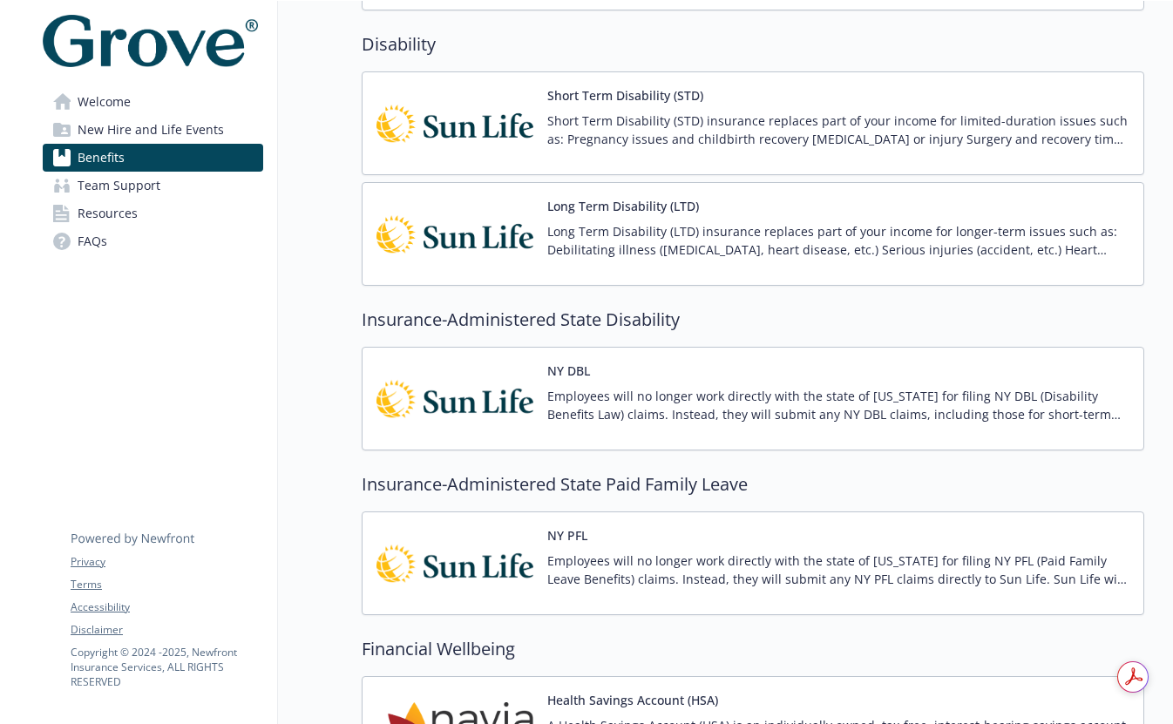
click at [168, 96] on link "Welcome" at bounding box center [153, 102] width 220 height 28
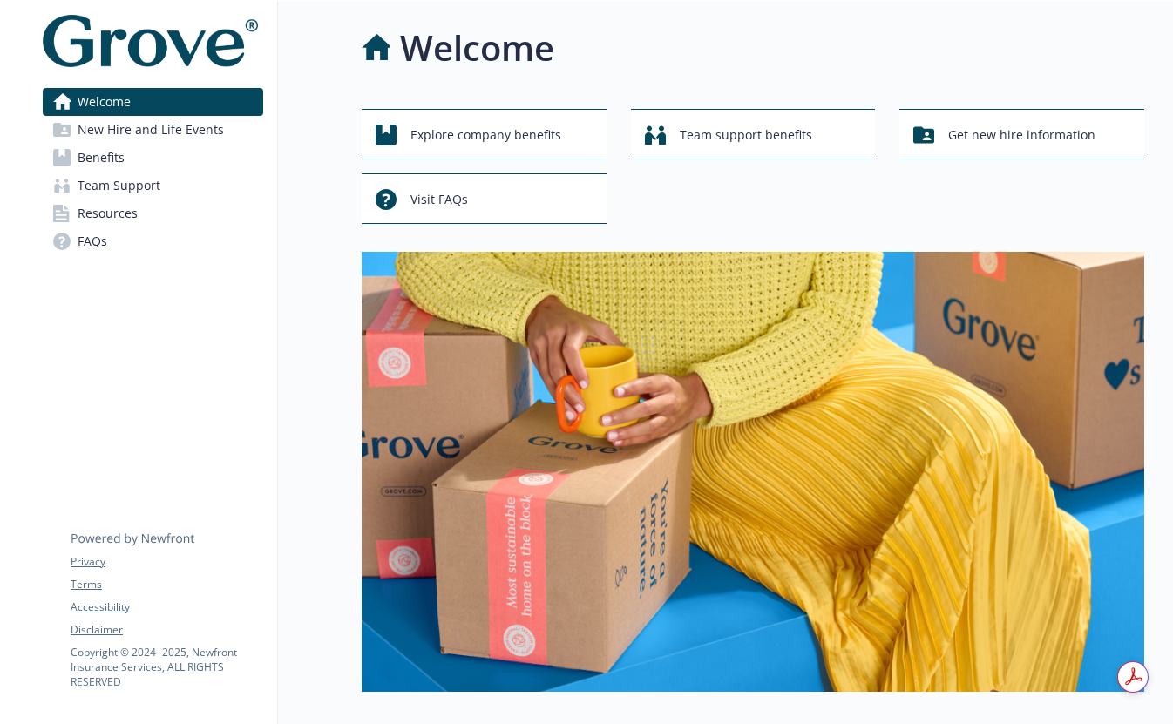
click at [164, 147] on link "Benefits" at bounding box center [153, 158] width 220 height 28
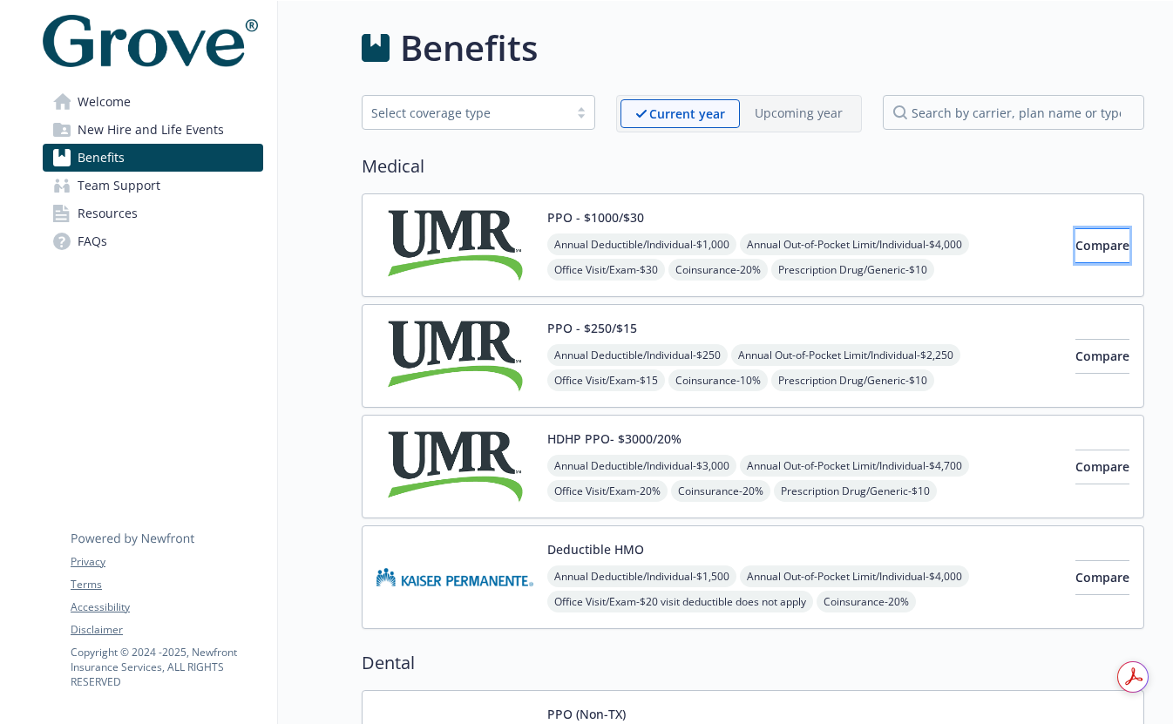
click at [1075, 240] on span "Compare" at bounding box center [1102, 245] width 54 height 17
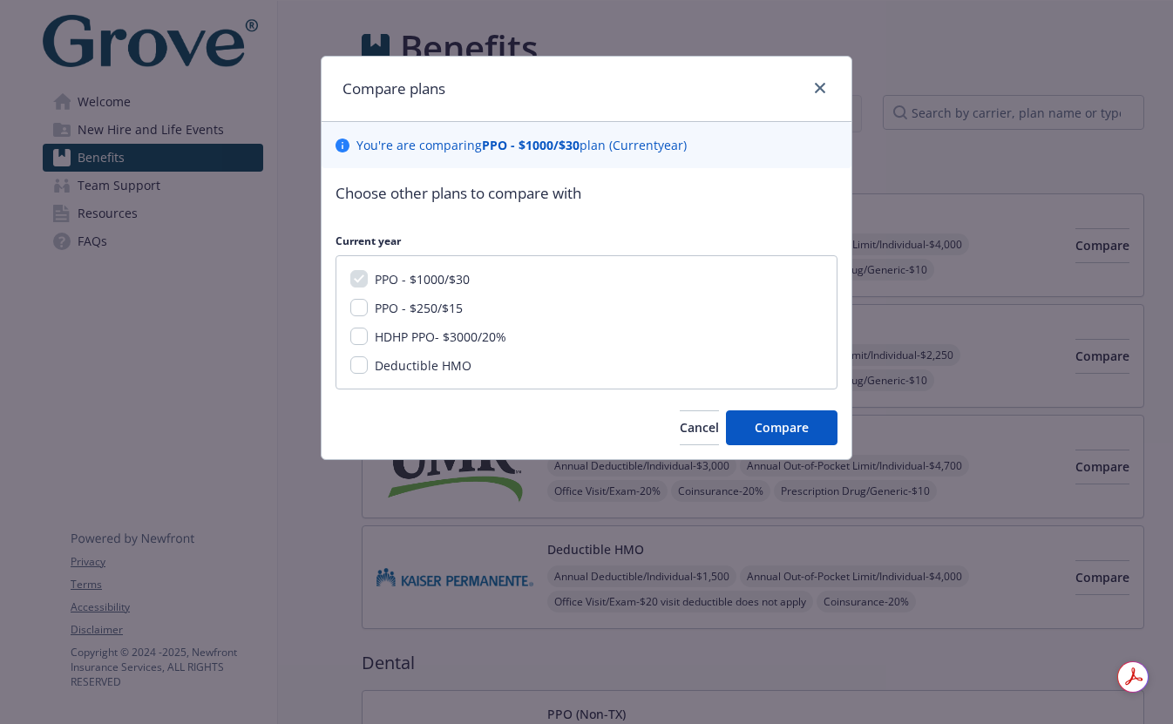
click at [385, 304] on span "PPO - $250/$15" at bounding box center [419, 308] width 88 height 17
click at [368, 304] on input "PPO - $250/$15" at bounding box center [358, 307] width 17 height 17
checkbox input "true"
click at [790, 430] on span "Compare" at bounding box center [782, 427] width 54 height 17
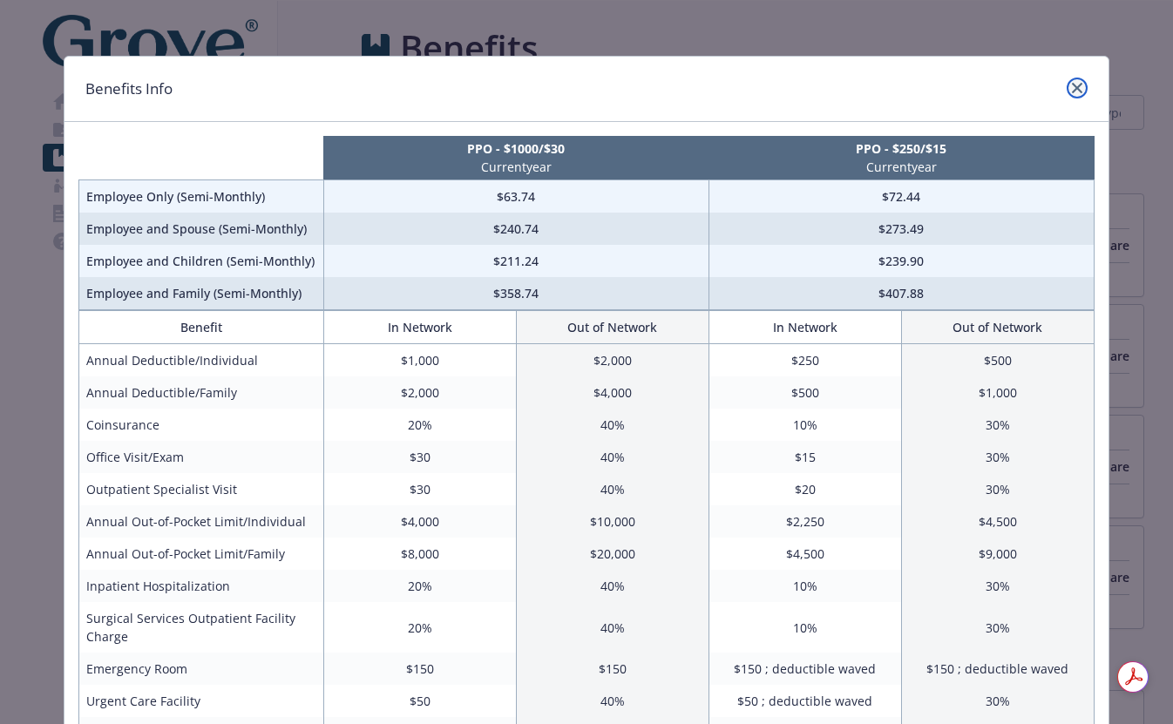
click at [1072, 92] on icon "close" at bounding box center [1077, 88] width 10 height 10
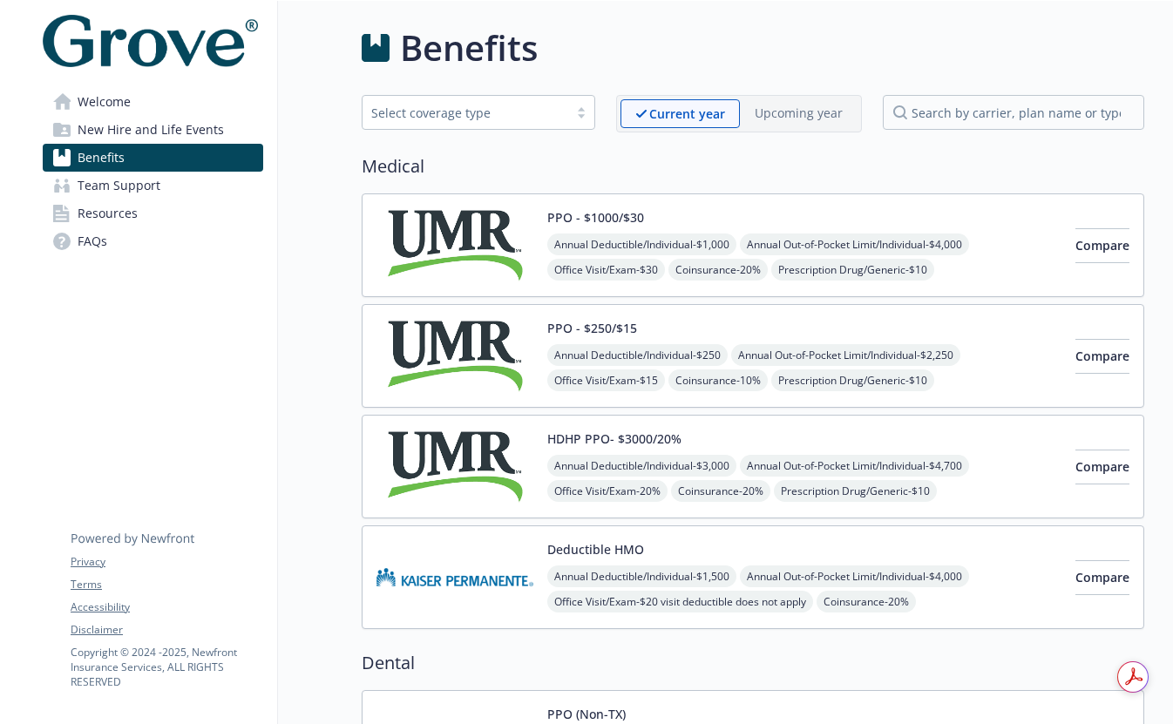
click at [457, 247] on img at bounding box center [454, 245] width 157 height 74
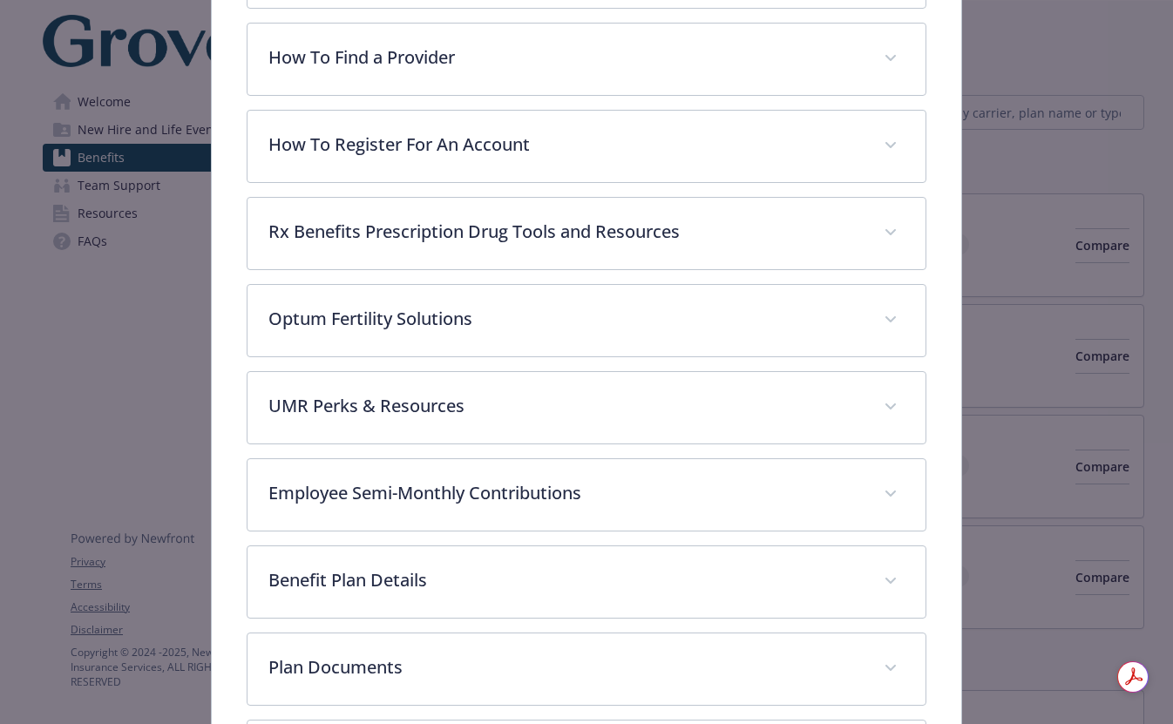
scroll to position [749, 0]
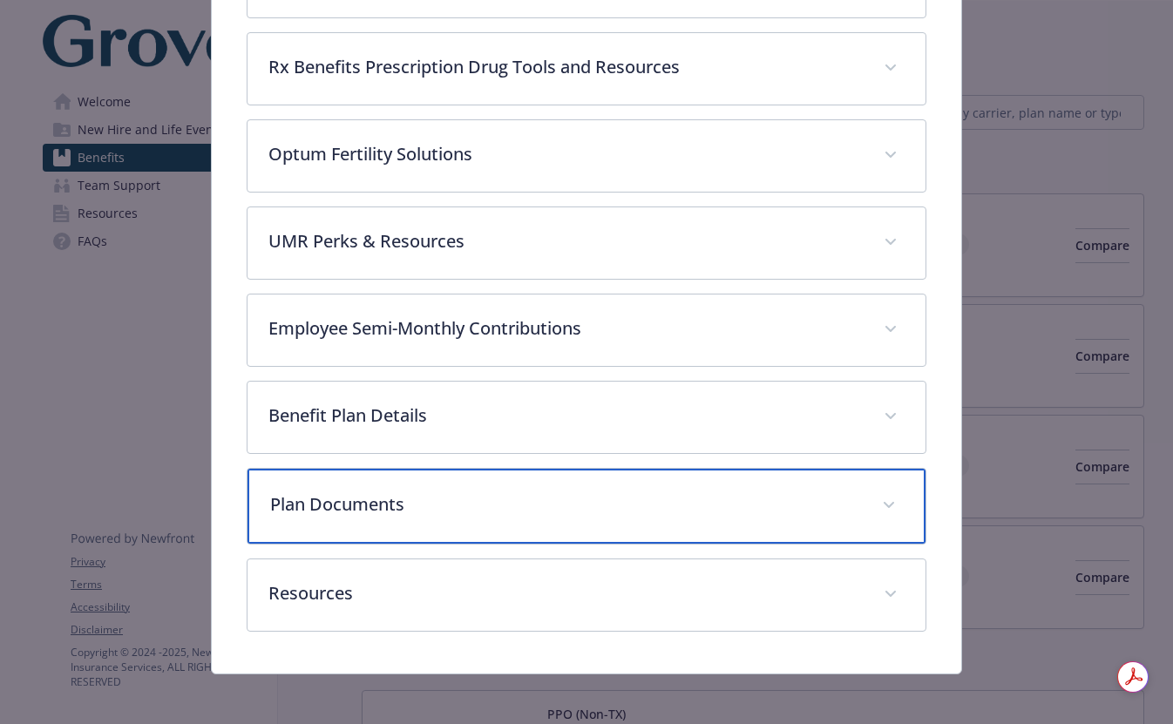
click at [423, 518] on div "Plan Documents" at bounding box center [585, 506] width 677 height 75
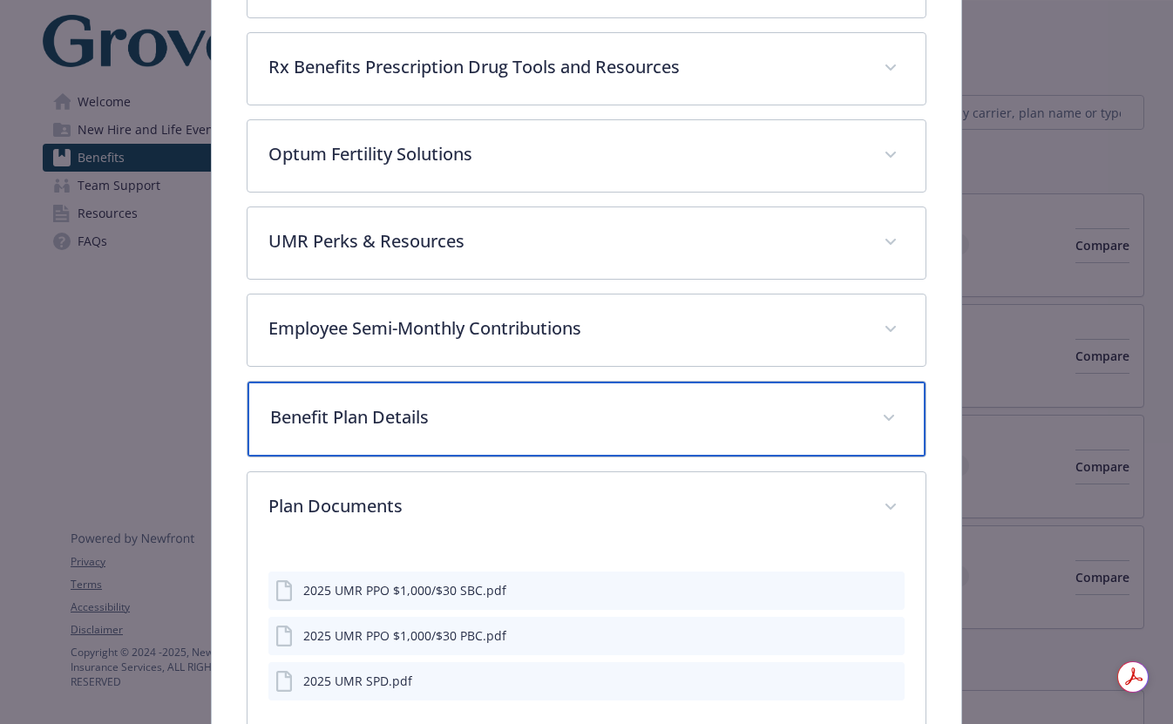
click at [470, 437] on div "Benefit Plan Details" at bounding box center [585, 419] width 677 height 75
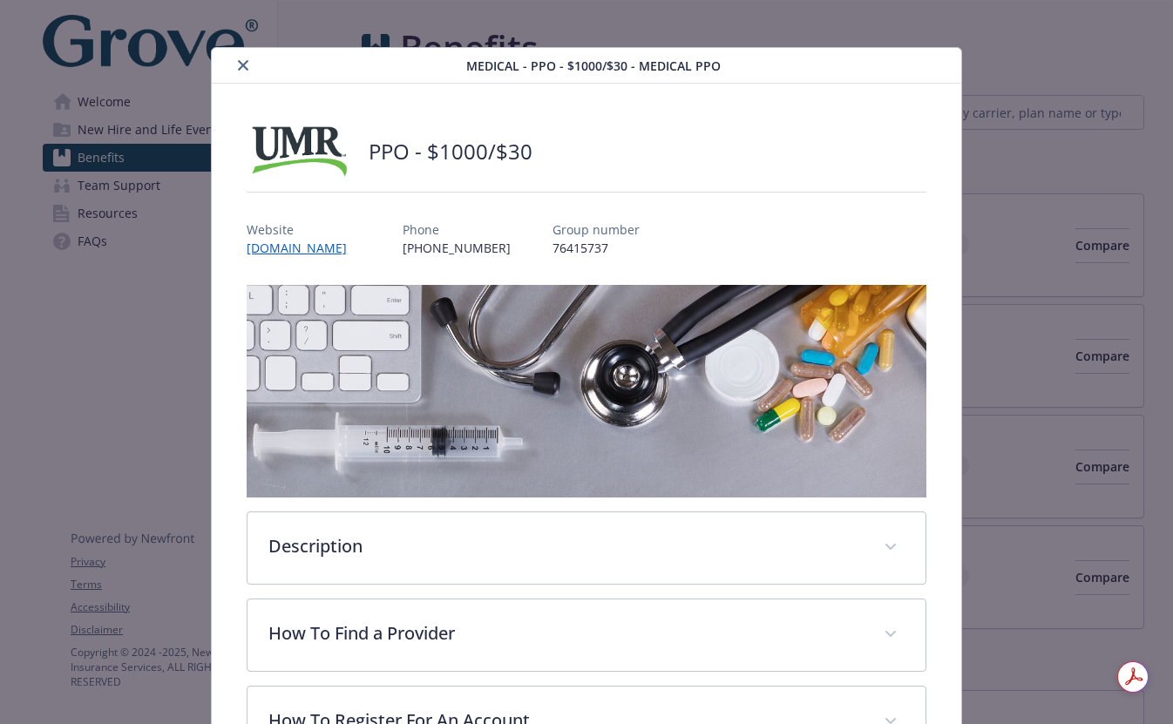
scroll to position [0, 0]
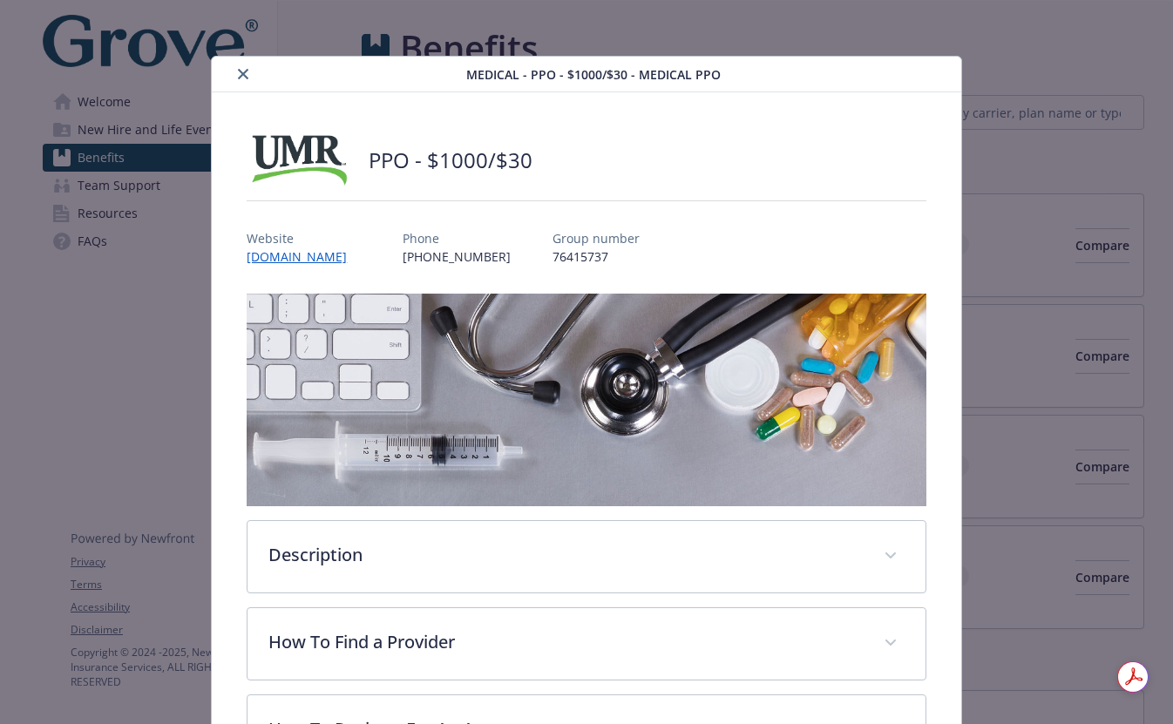
click at [242, 69] on icon "close" at bounding box center [243, 74] width 10 height 10
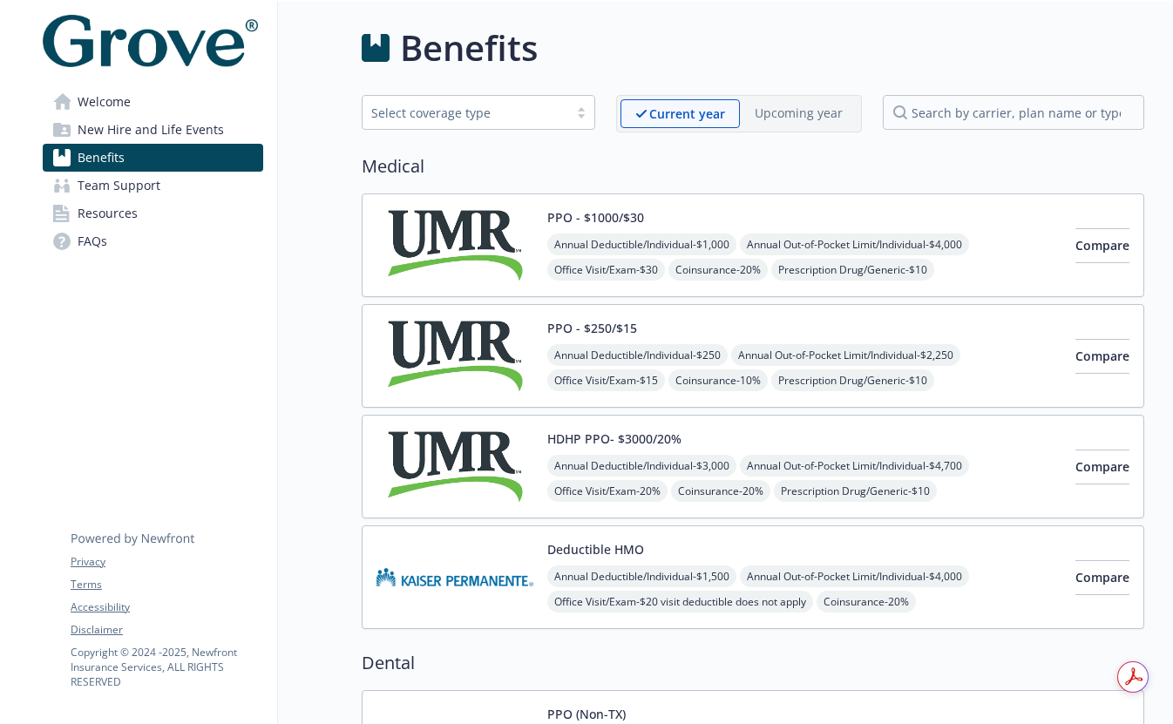
click at [479, 351] on img at bounding box center [454, 356] width 157 height 74
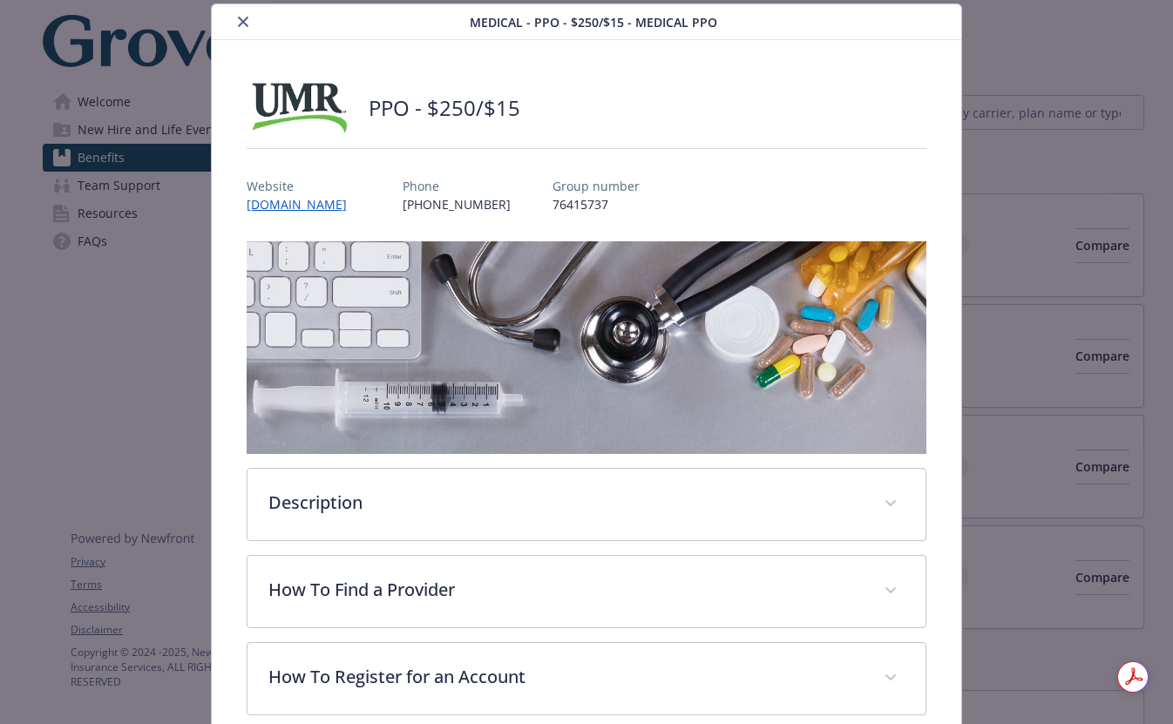
scroll to position [749, 0]
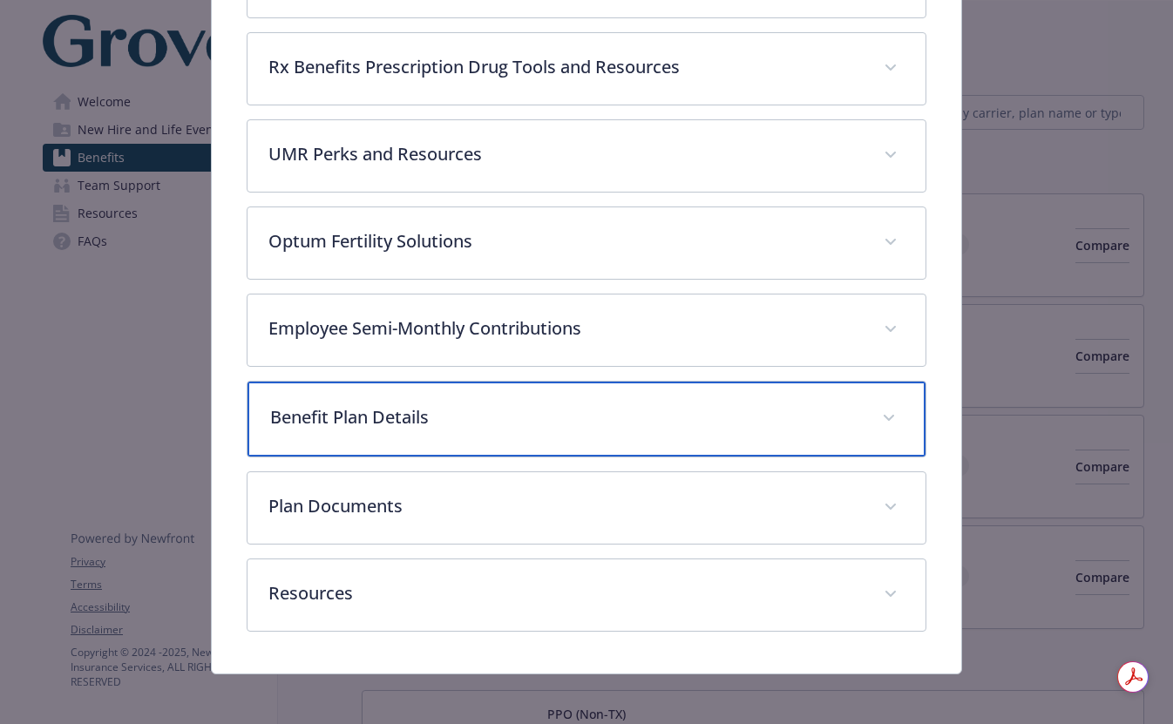
click at [441, 404] on p "Benefit Plan Details" at bounding box center [565, 417] width 590 height 26
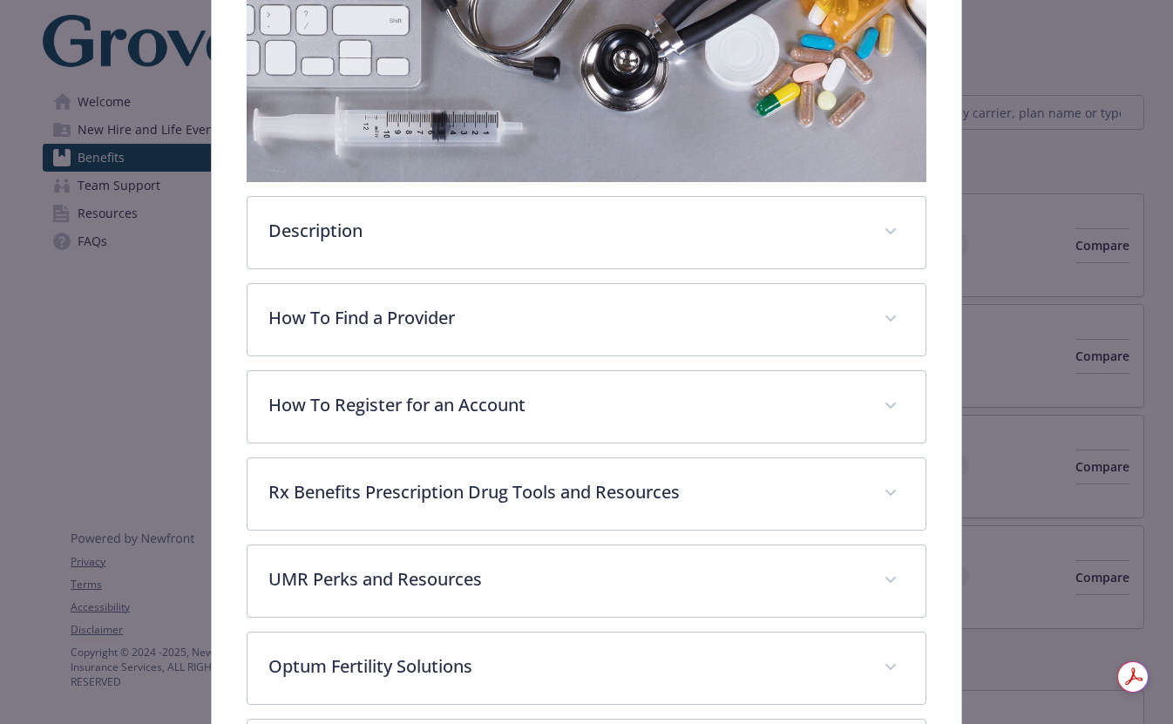
scroll to position [0, 0]
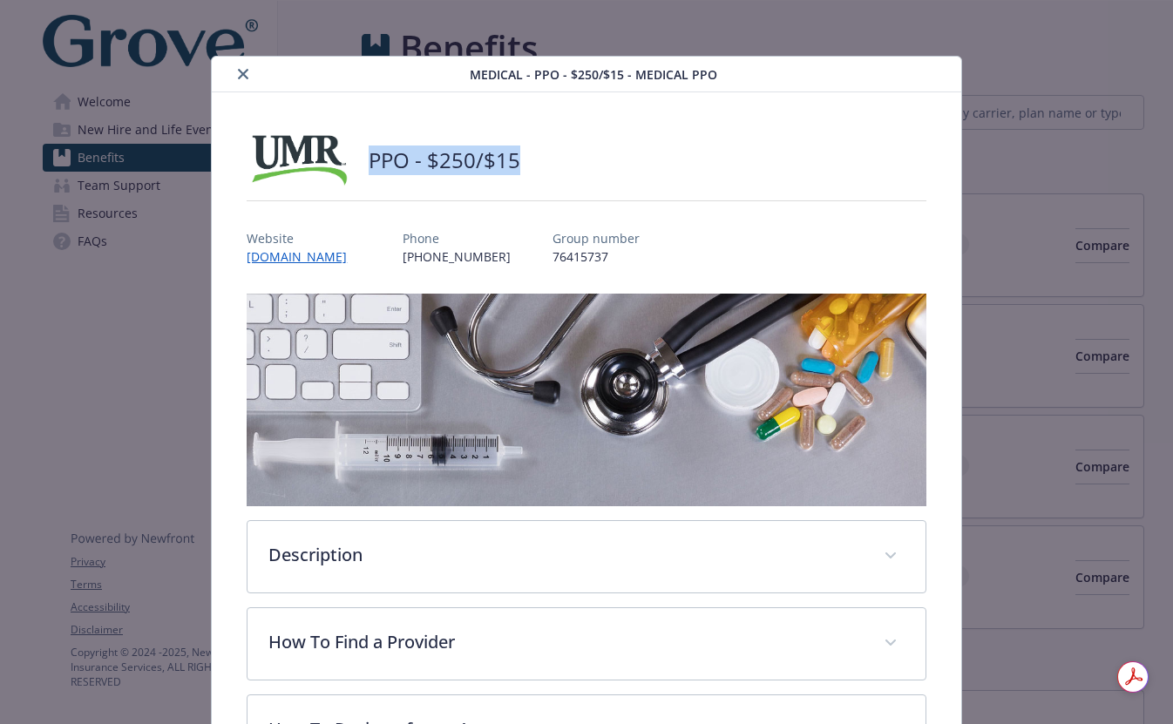
drag, startPoint x: 363, startPoint y: 159, endPoint x: 546, endPoint y: 159, distance: 183.9
click at [546, 159] on div "PPO - $250/$15" at bounding box center [586, 160] width 679 height 52
copy h2 "PPO - $250/$15"
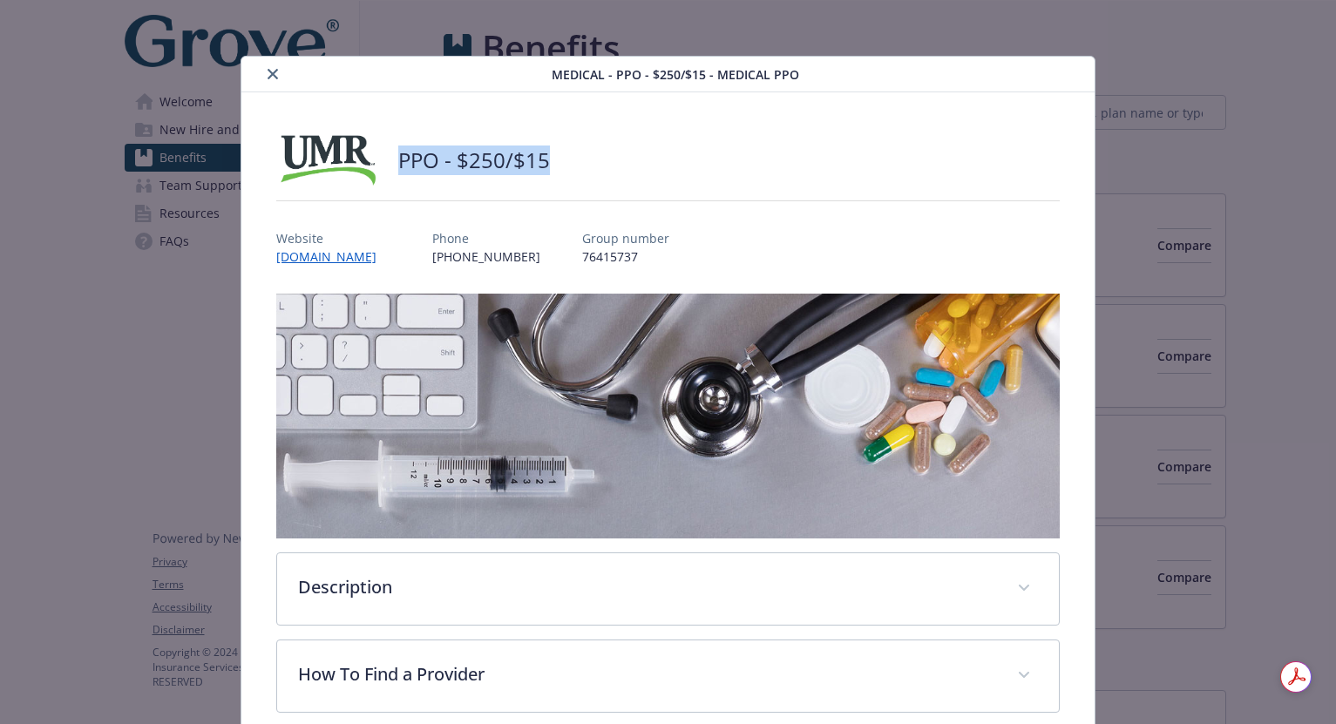
click at [262, 76] on button "close" at bounding box center [272, 74] width 21 height 21
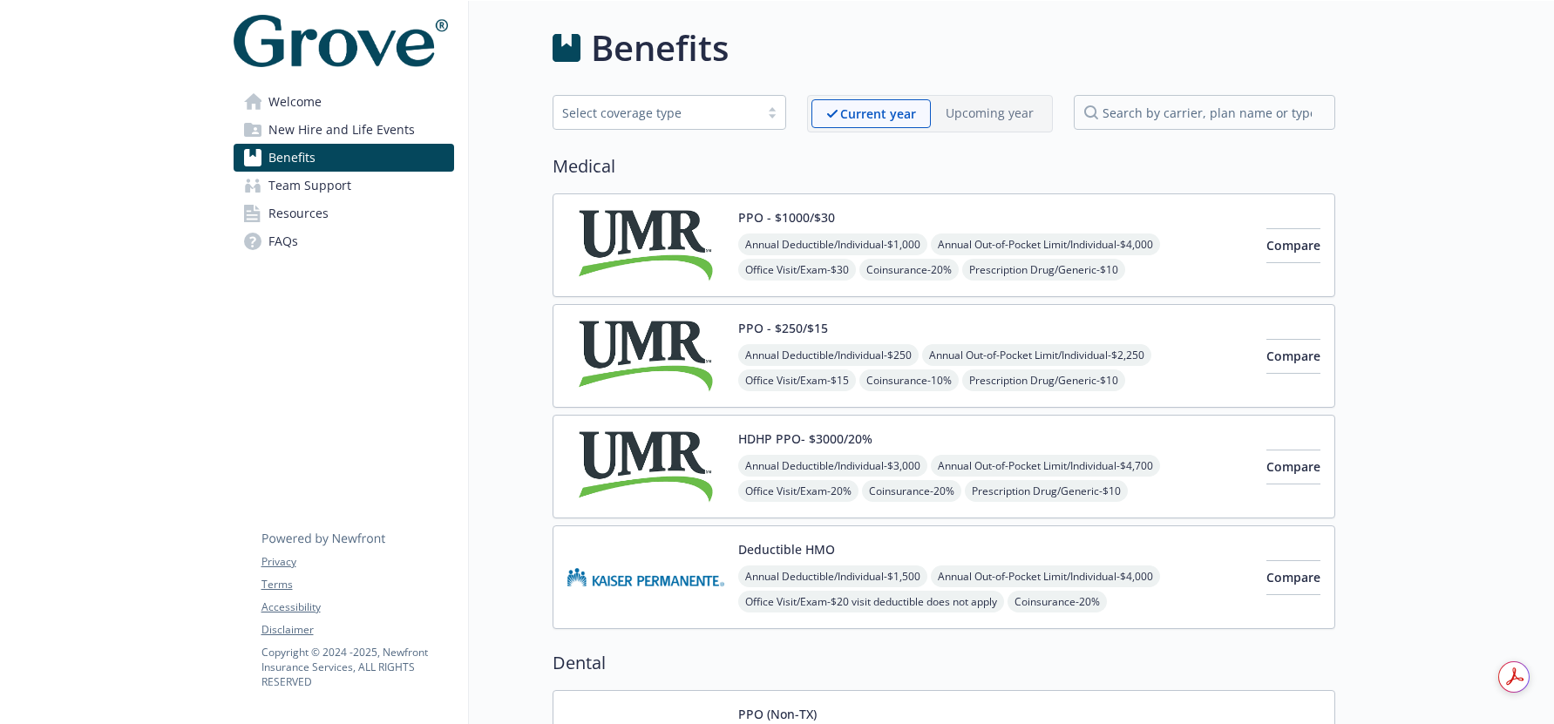
click at [288, 222] on span "Resources" at bounding box center [298, 214] width 60 height 28
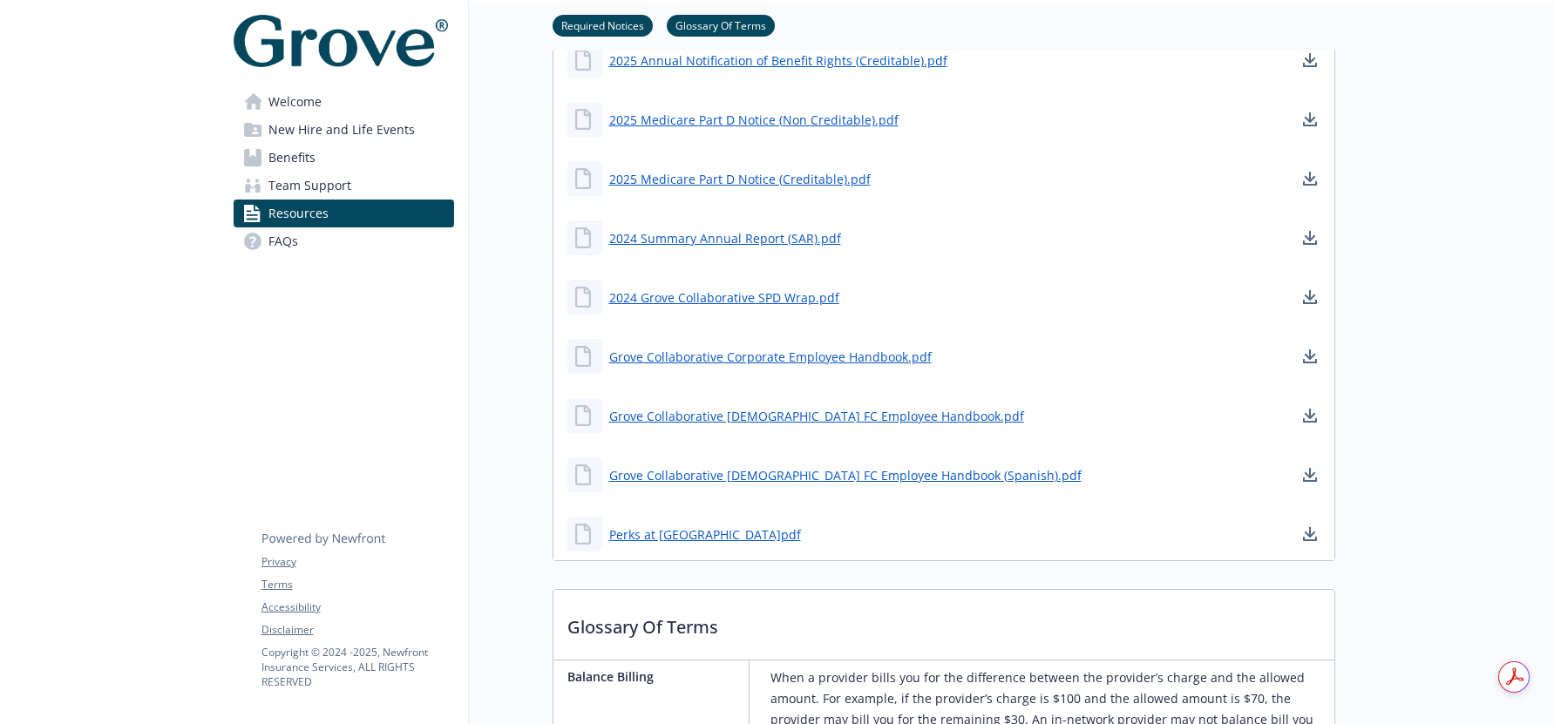
scroll to position [1334, 0]
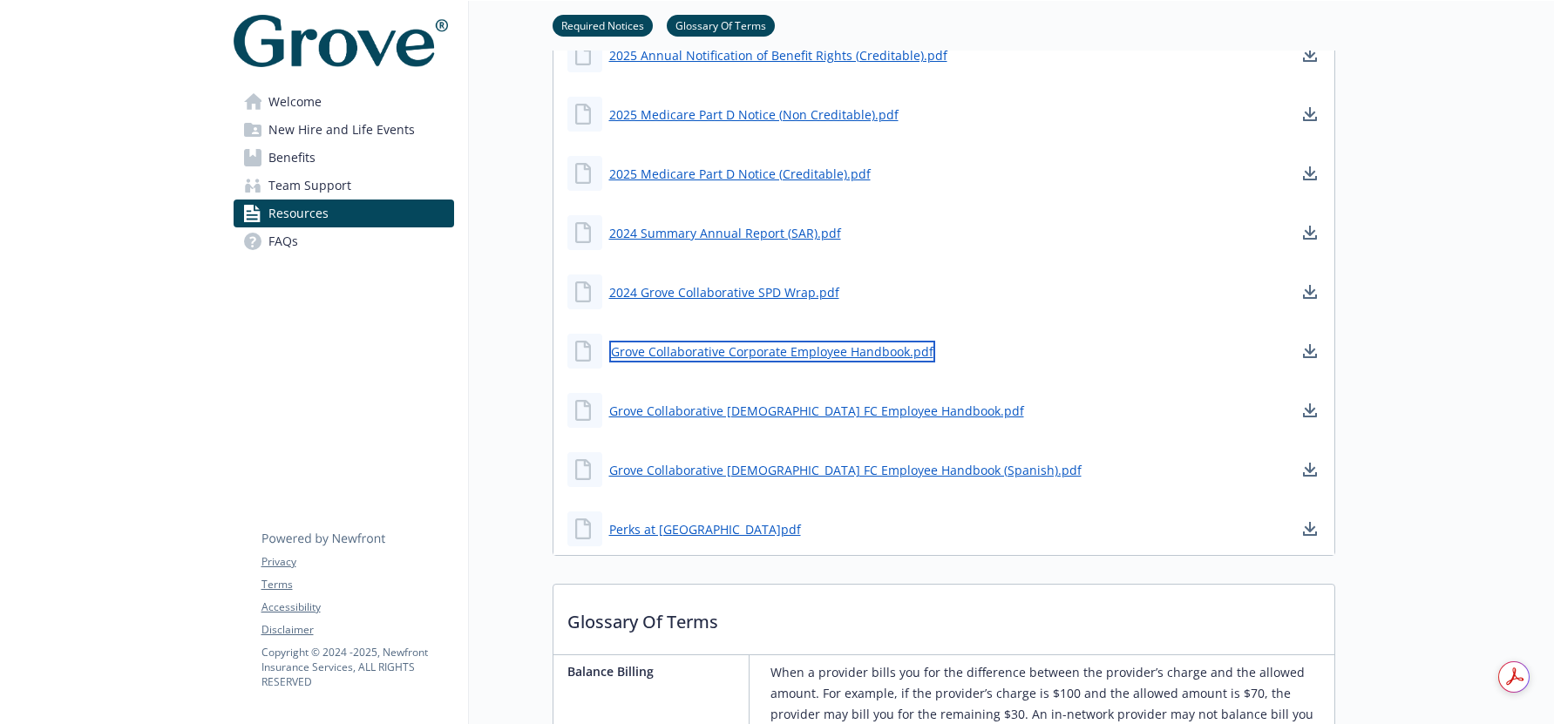
click at [681, 355] on link "Grove Collaborative Corporate Employee Handbook.pdf" at bounding box center [772, 352] width 326 height 22
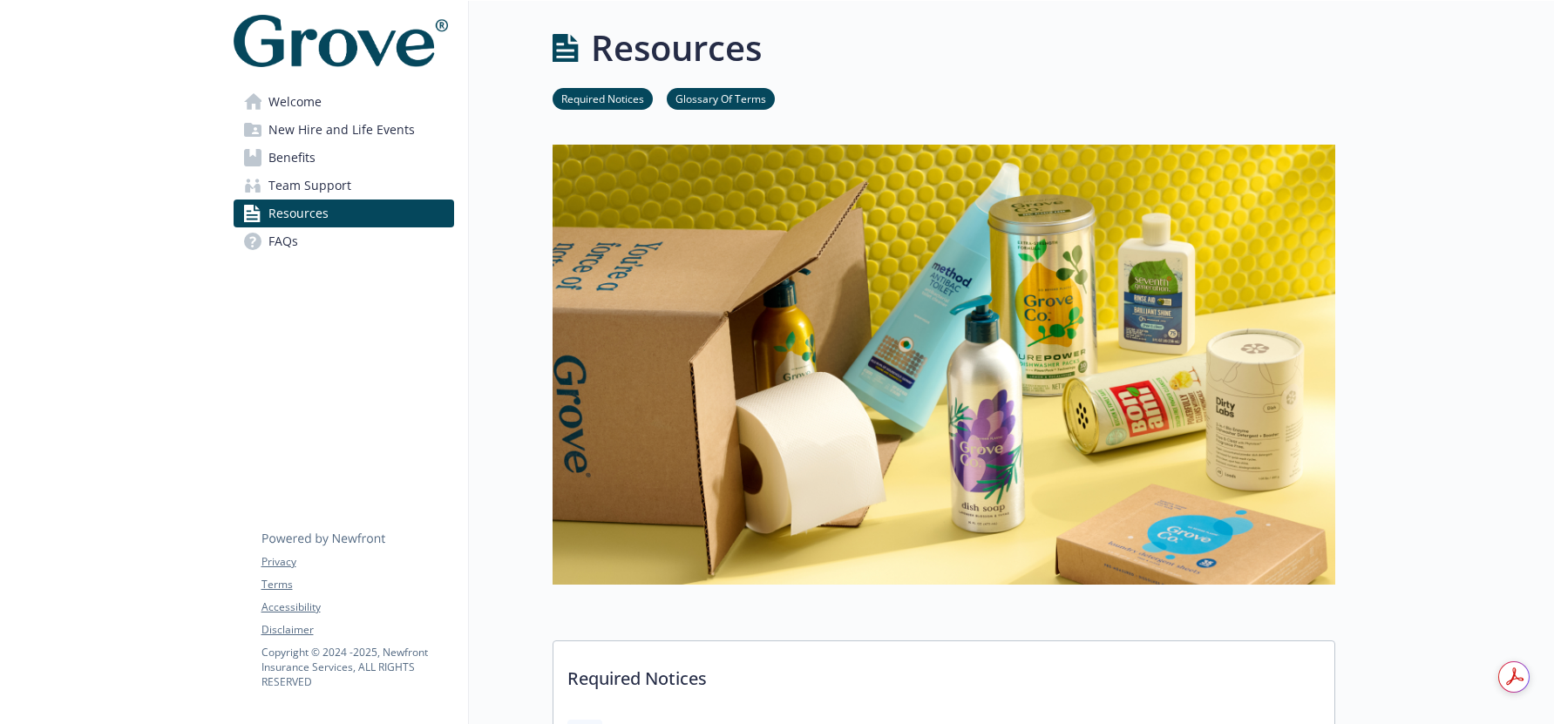
scroll to position [385, 0]
